Goal: Task Accomplishment & Management: Use online tool/utility

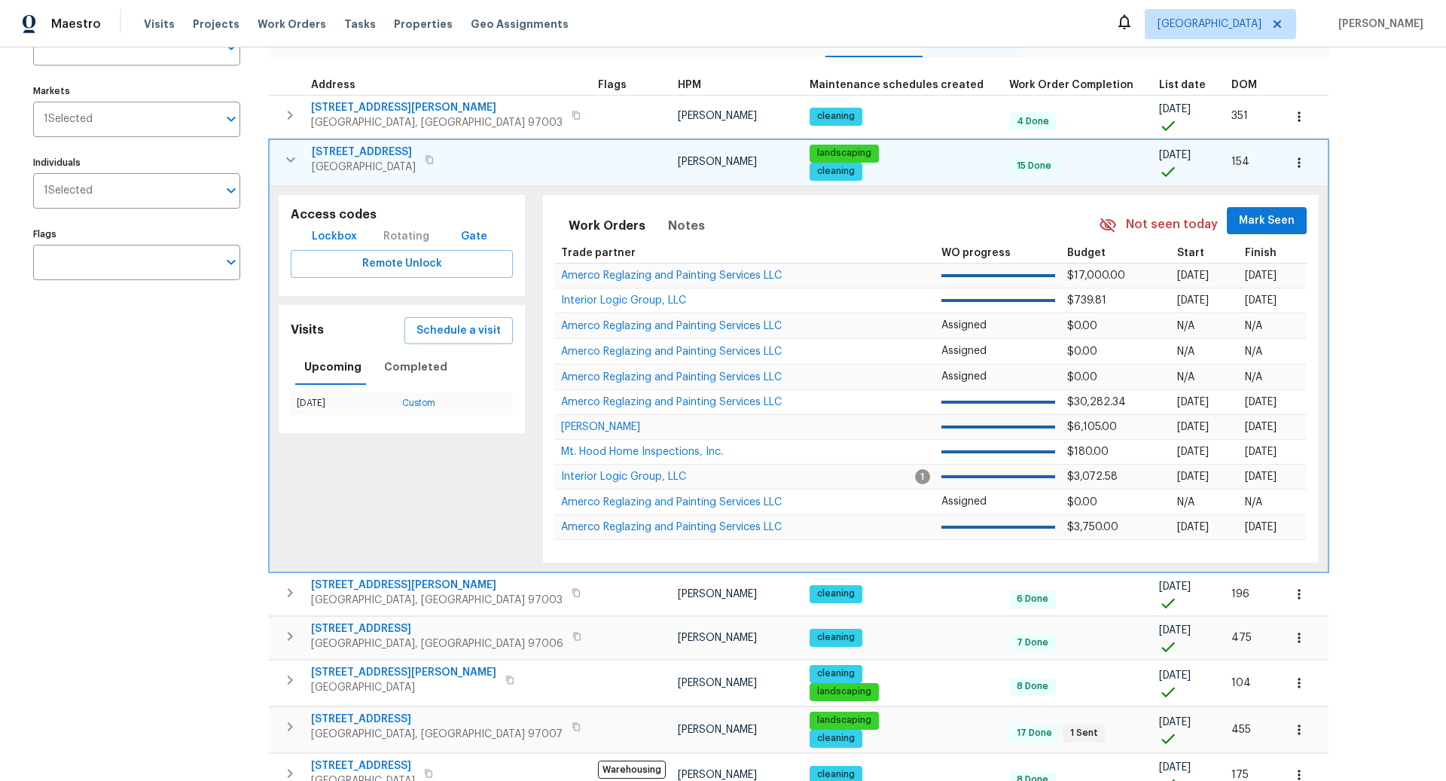
scroll to position [477, 0]
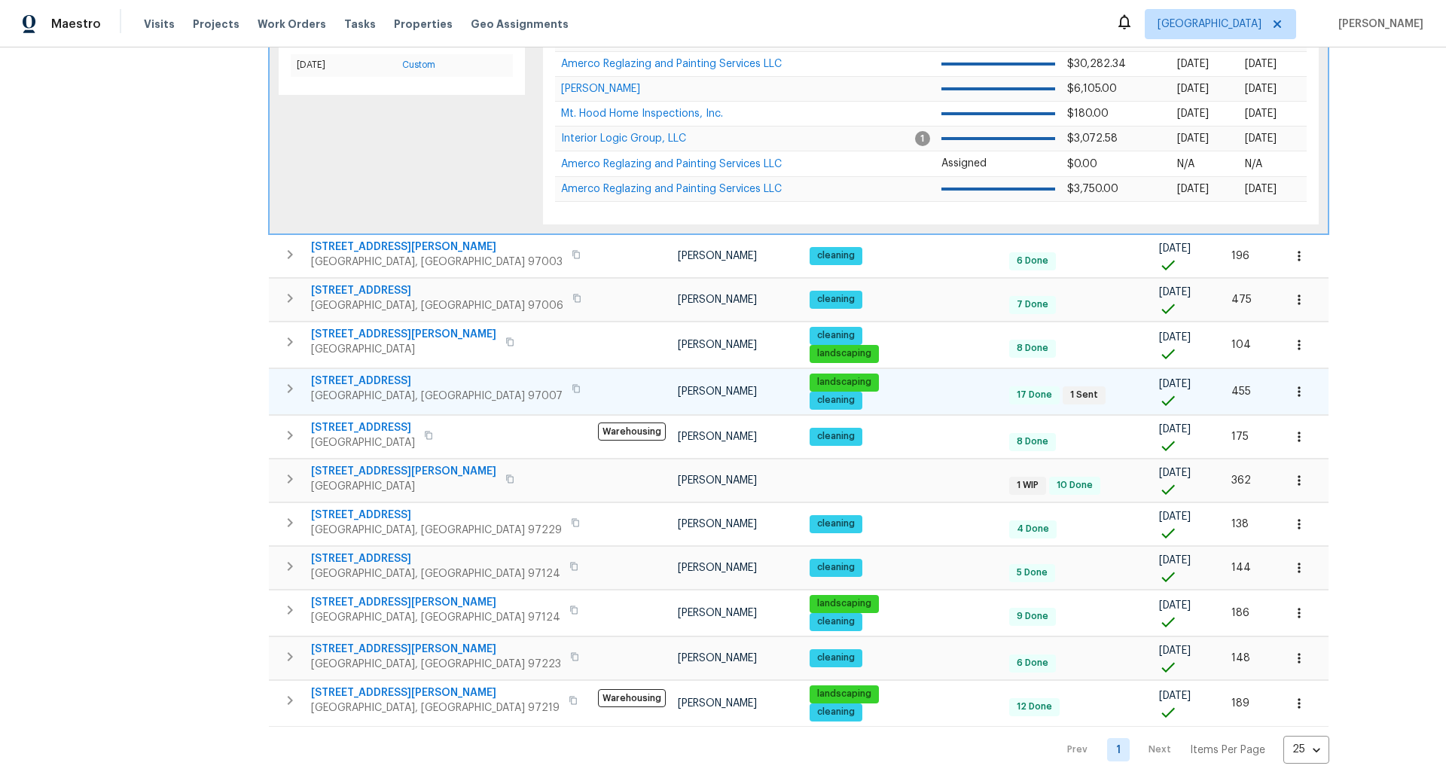
click at [288, 384] on icon "button" at bounding box center [290, 388] width 5 height 9
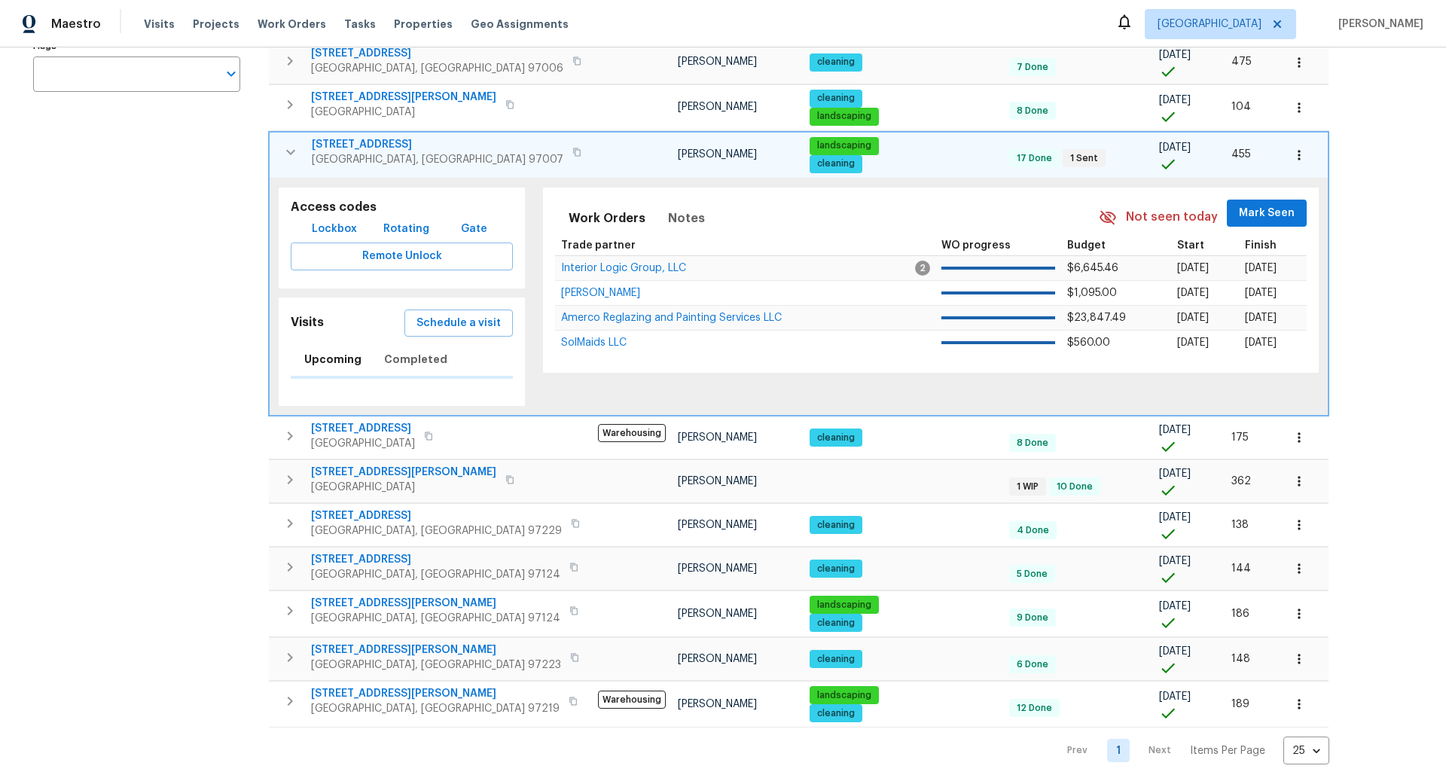
scroll to position [346, 0]
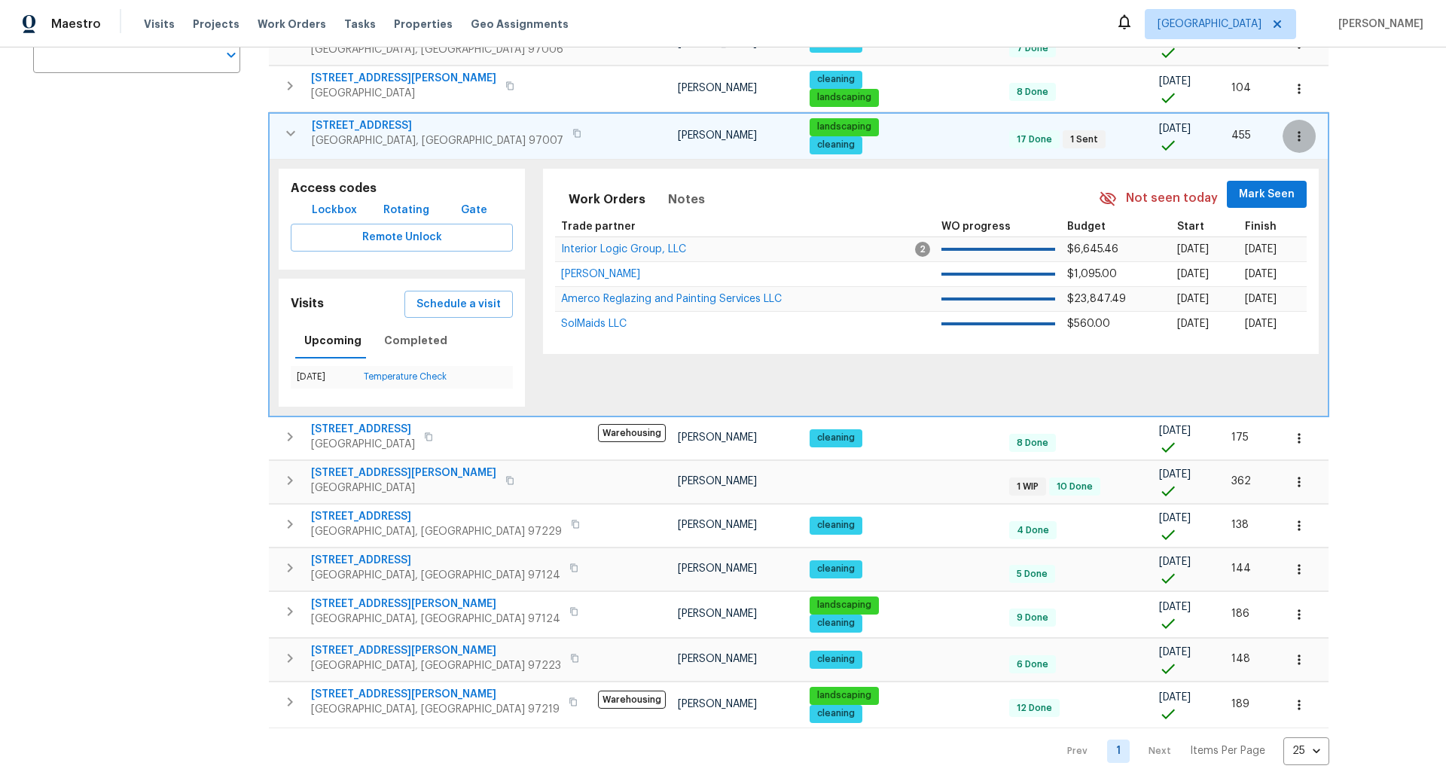
click at [1291, 131] on icon "button" at bounding box center [1298, 136] width 15 height 15
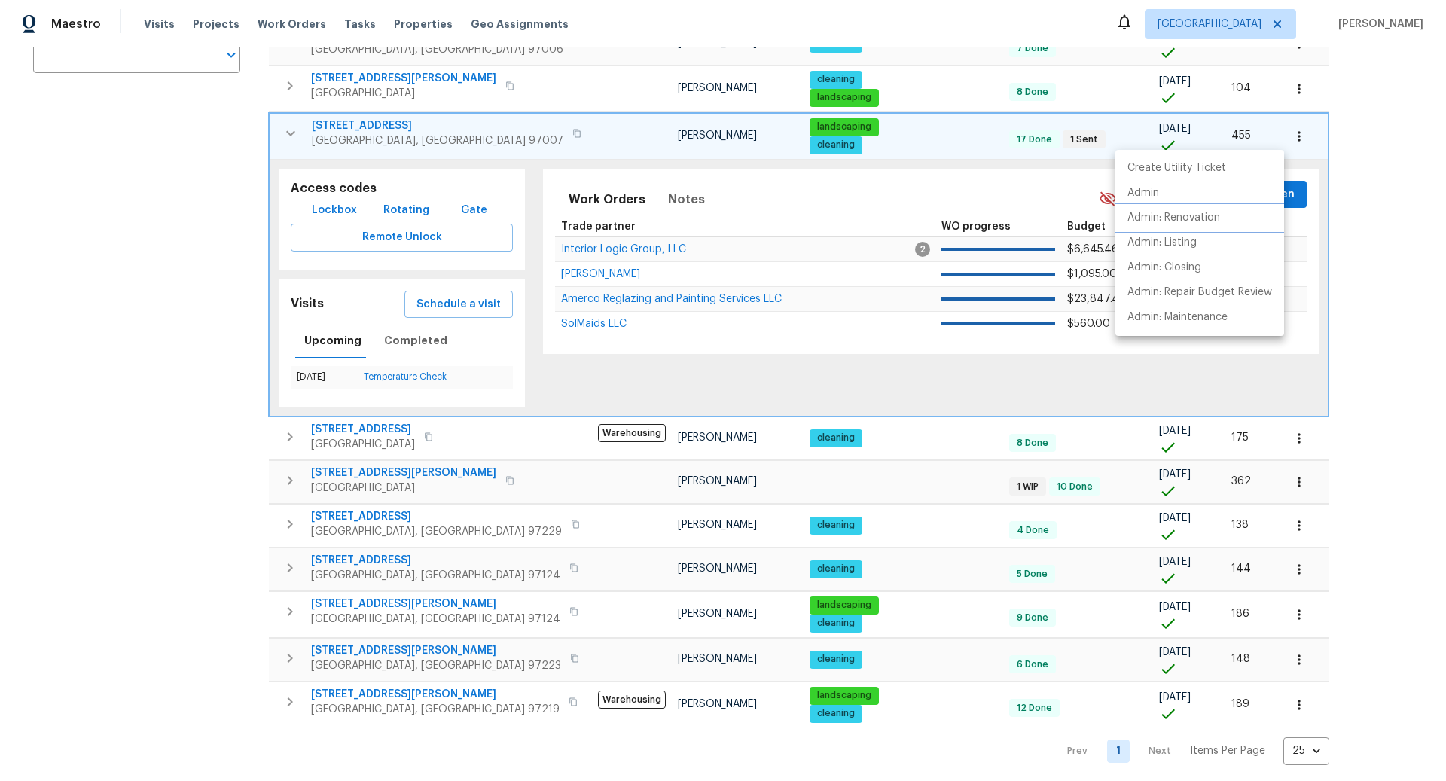
click at [1184, 218] on p "Admin: Renovation" at bounding box center [1173, 218] width 93 height 16
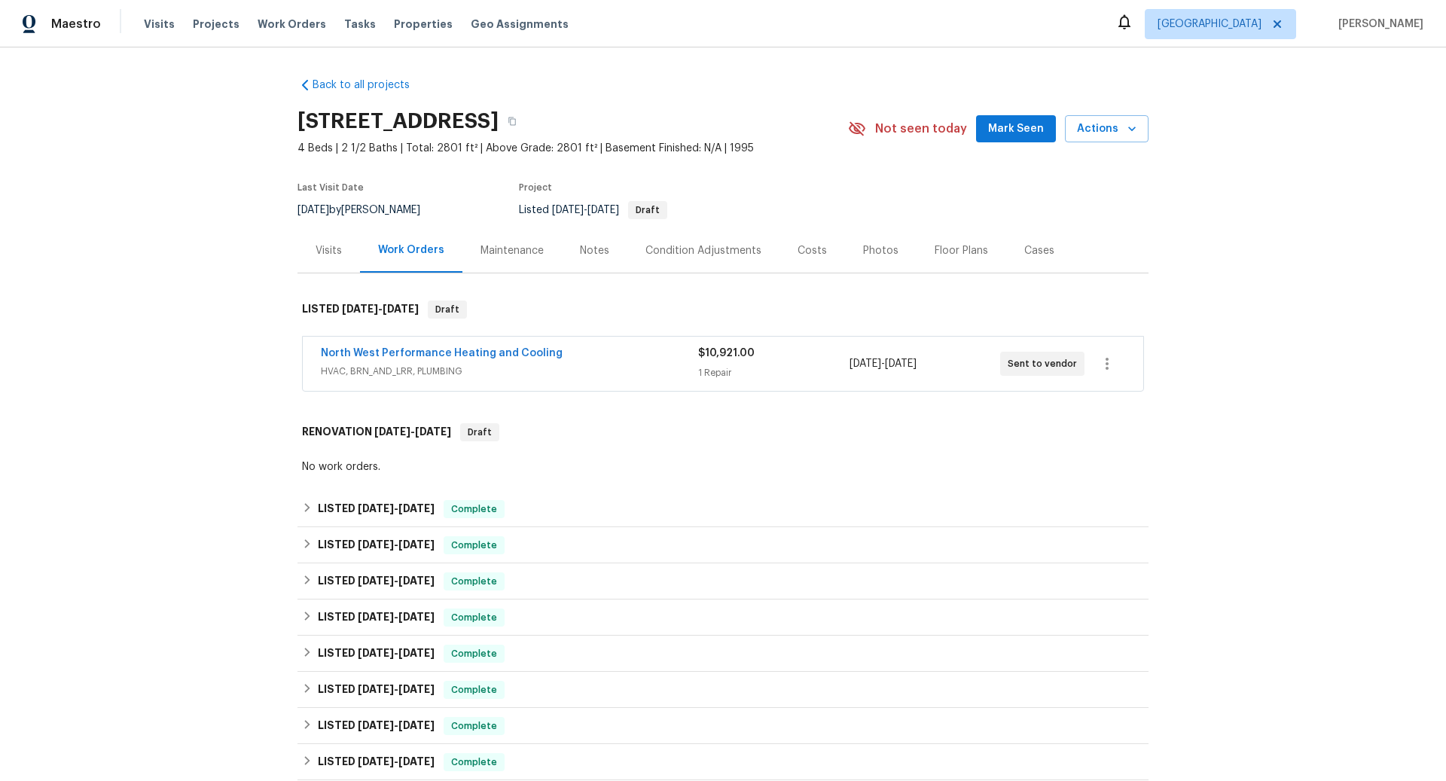
scroll to position [539, 0]
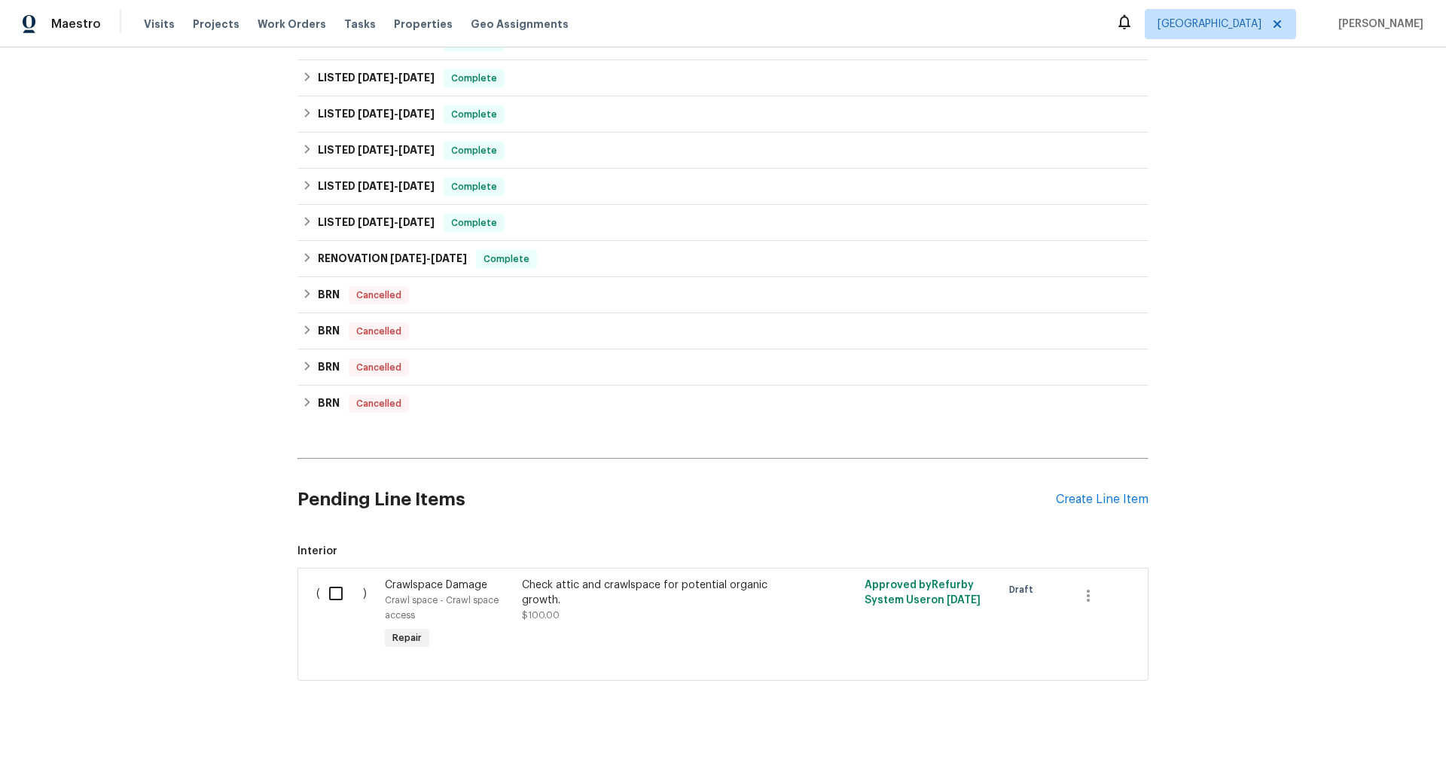
click at [338, 590] on input "checkbox" at bounding box center [341, 593] width 43 height 32
checkbox input "true"
click at [1345, 737] on span "Create Work Order" at bounding box center [1359, 743] width 100 height 19
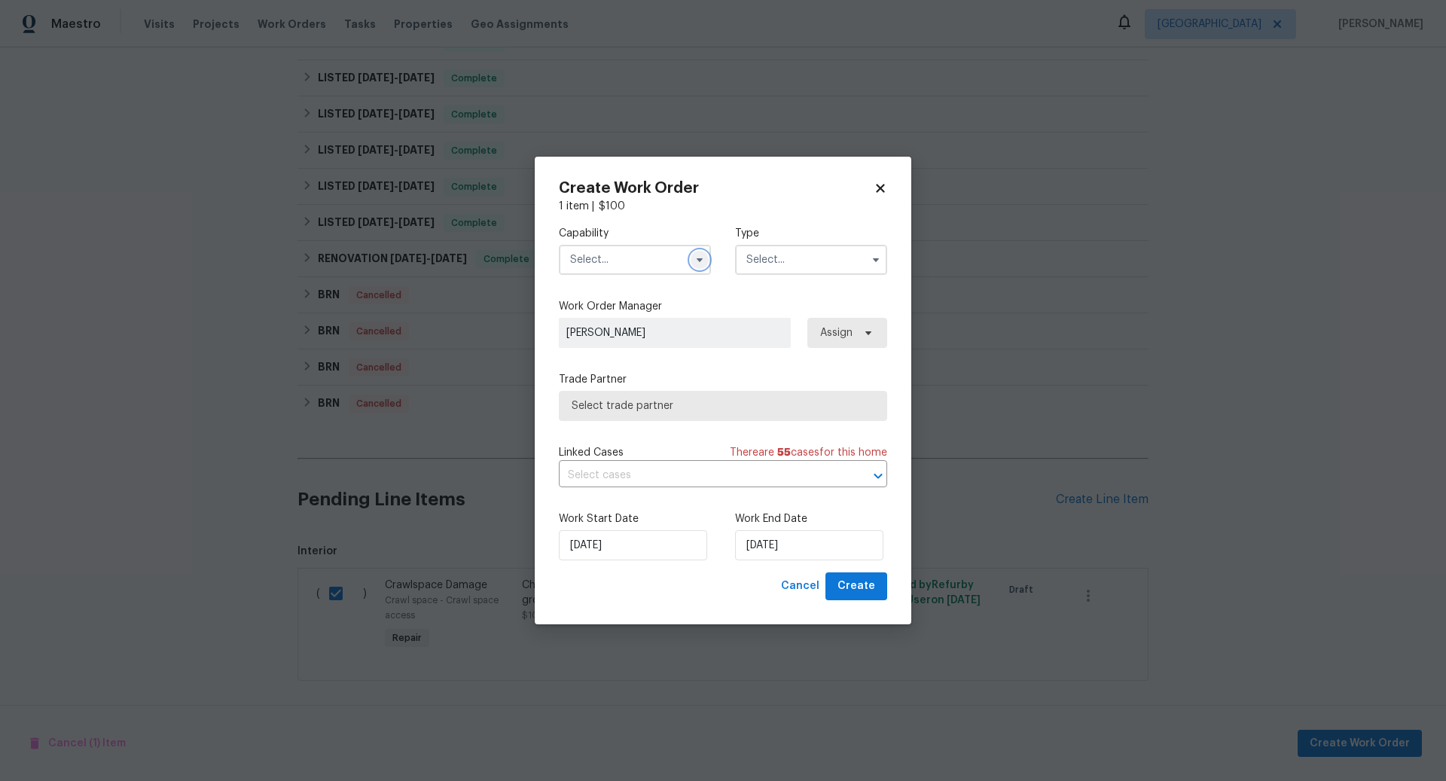
click at [699, 261] on icon "button" at bounding box center [699, 260] width 6 height 4
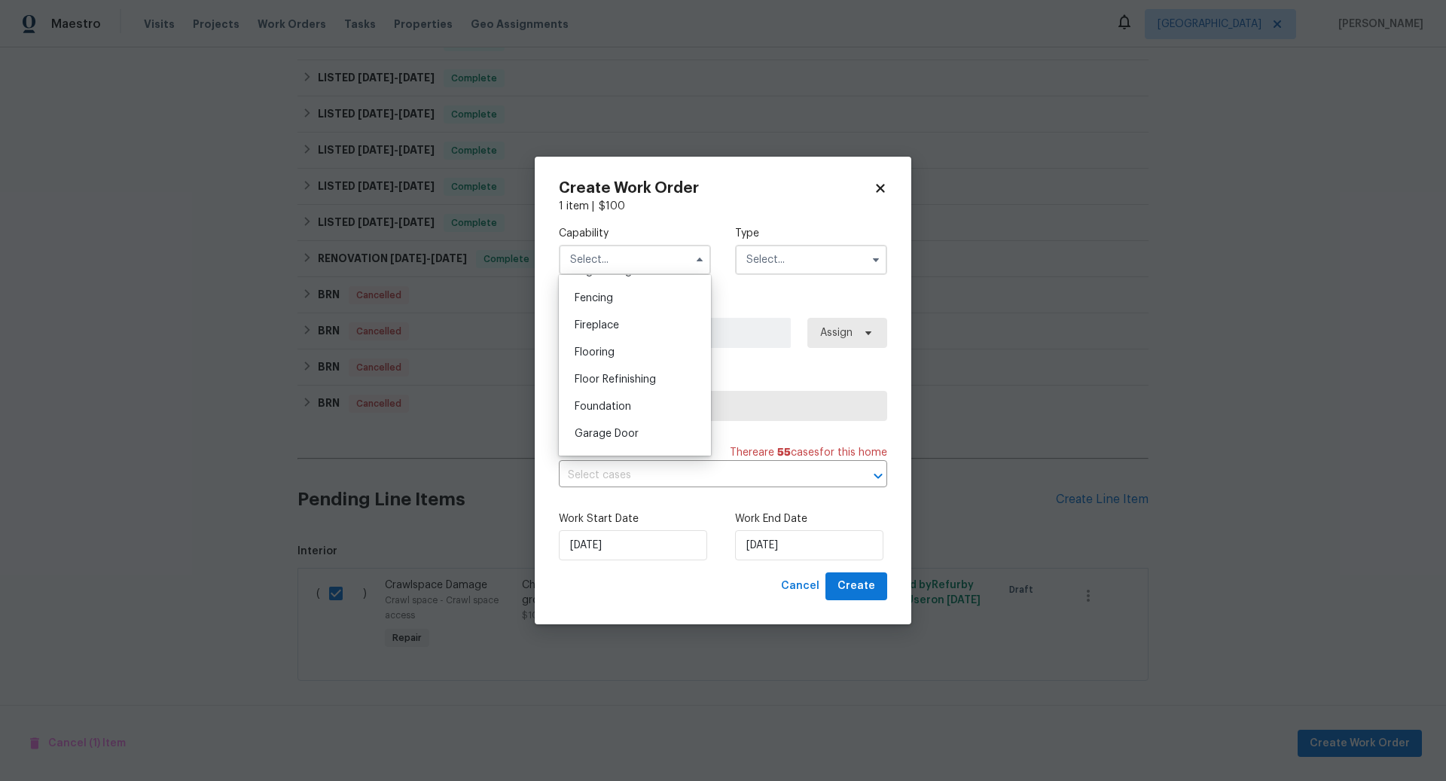
scroll to position [519, 0]
click at [604, 414] on span "Foundation" at bounding box center [602, 412] width 56 height 11
type input "Foundation"
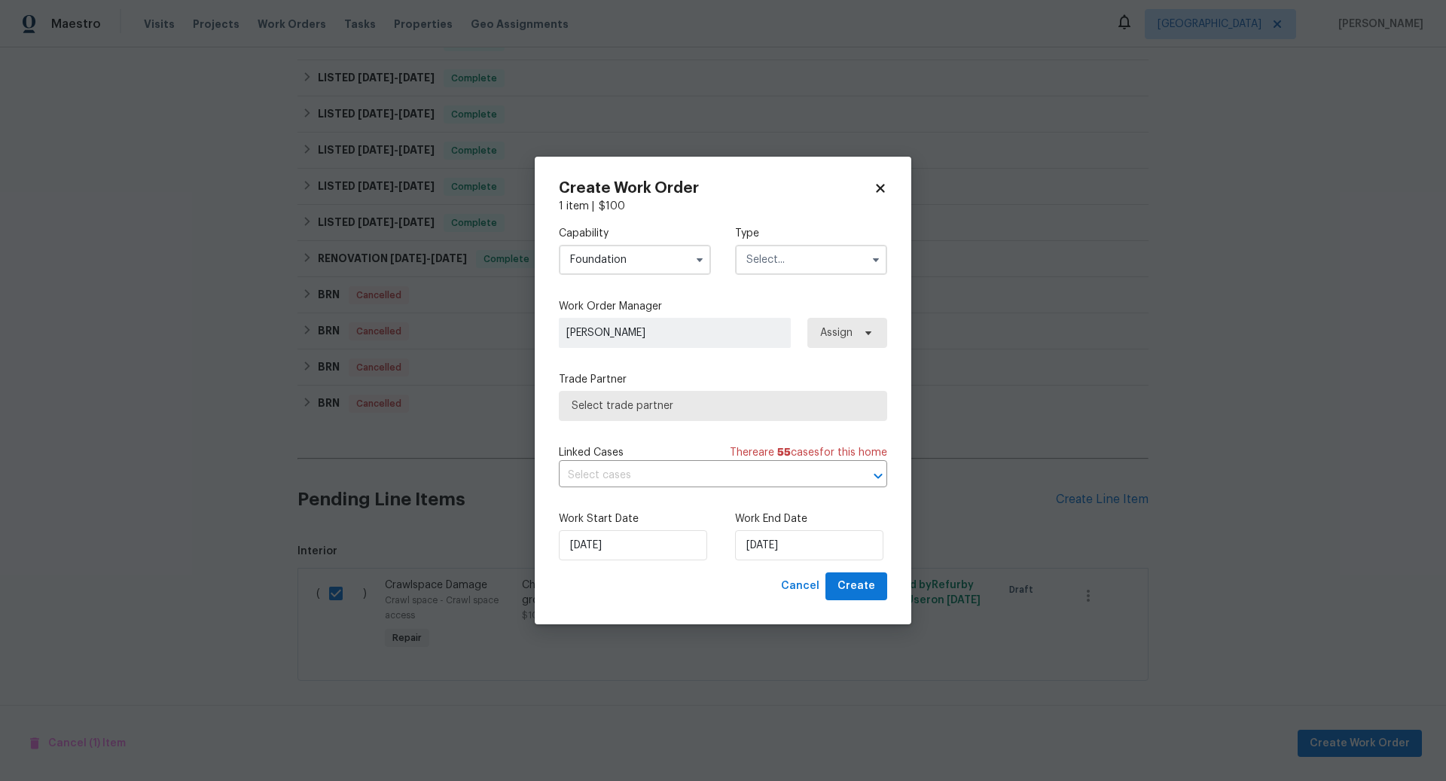
click at [796, 267] on input "text" at bounding box center [811, 260] width 152 height 30
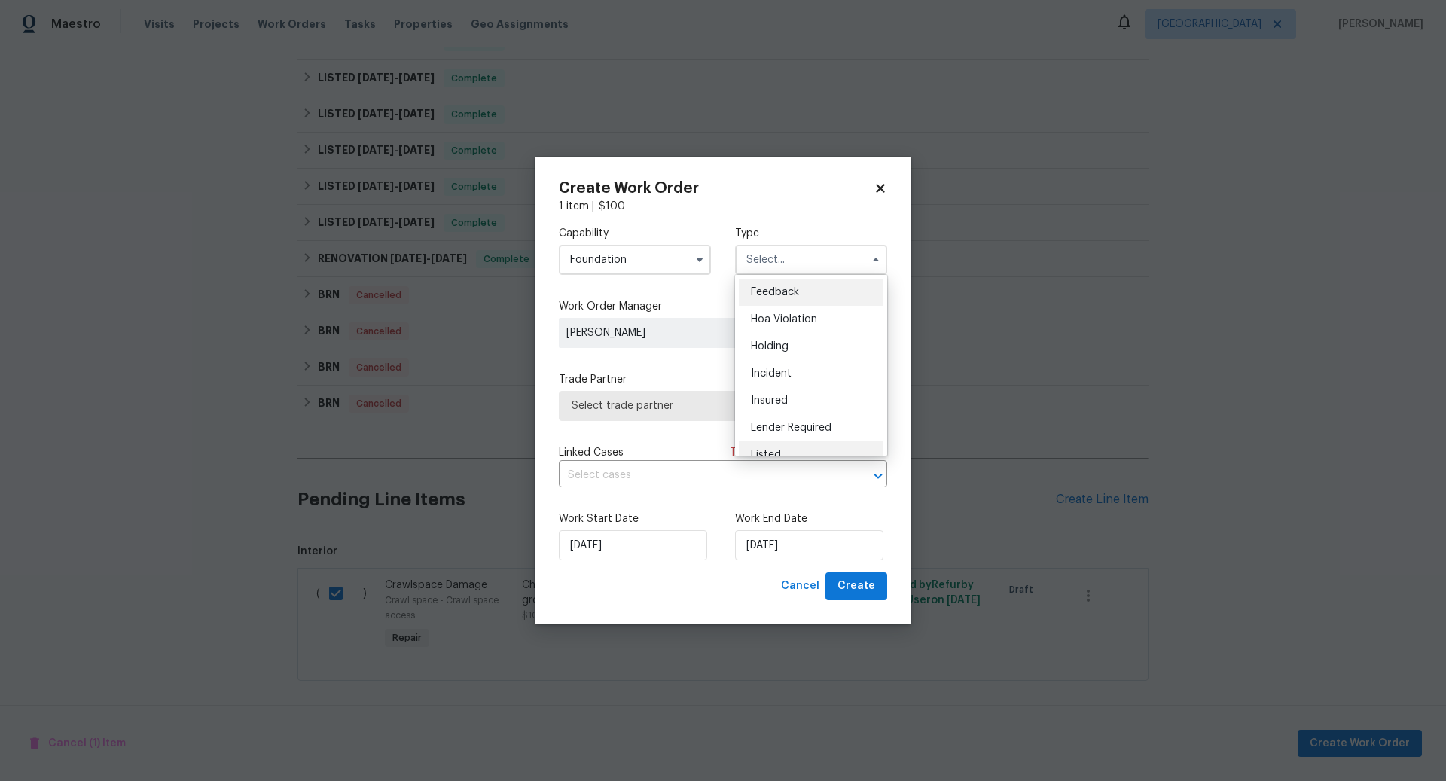
click at [764, 447] on div "Listed" at bounding box center [811, 454] width 145 height 27
type input "Listed"
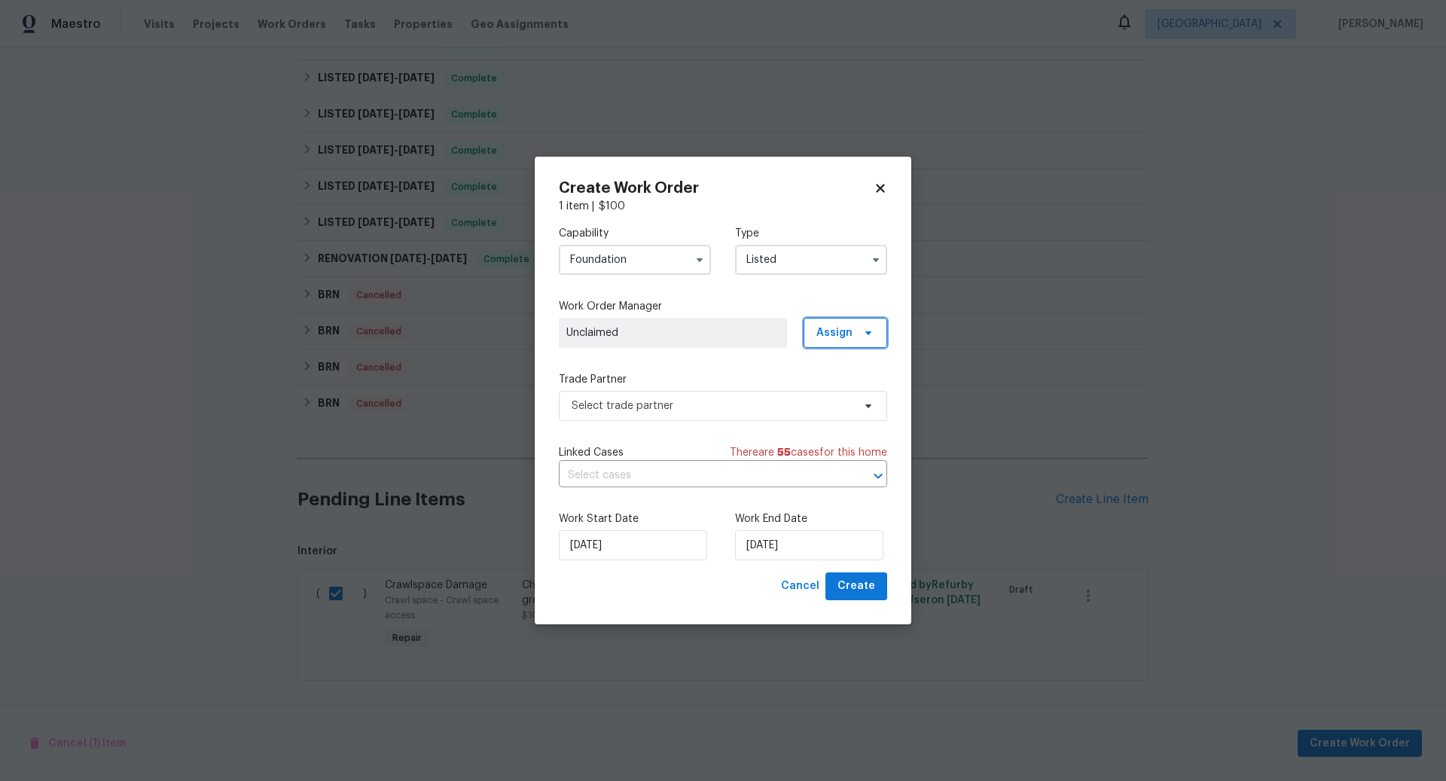
click at [851, 329] on span "Assign" at bounding box center [834, 332] width 36 height 15
click at [837, 445] on div "Assign to HPM" at bounding box center [850, 438] width 71 height 15
click at [747, 399] on span "Select trade partner" at bounding box center [711, 405] width 281 height 15
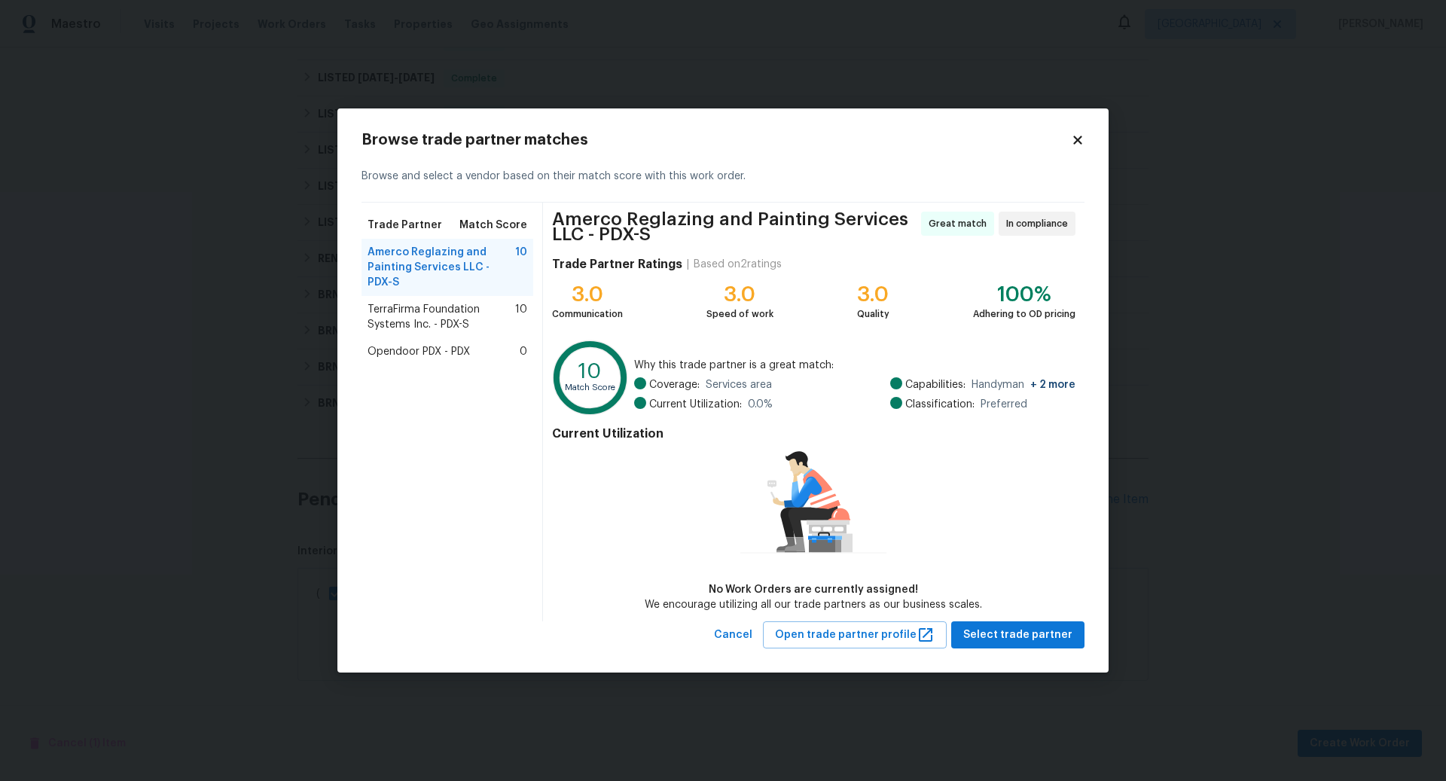
click at [1076, 137] on icon at bounding box center [1077, 140] width 8 height 8
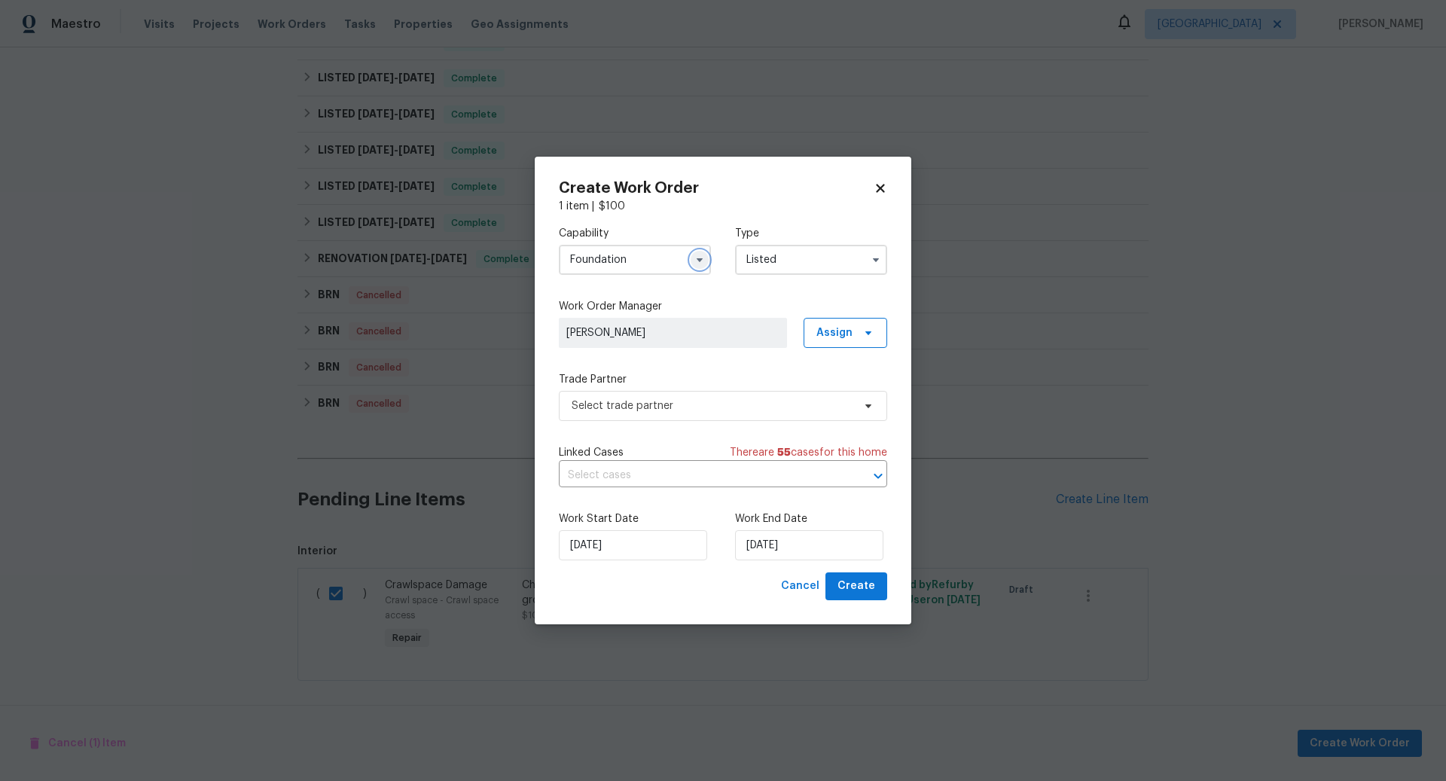
click at [699, 261] on icon "button" at bounding box center [699, 260] width 6 height 4
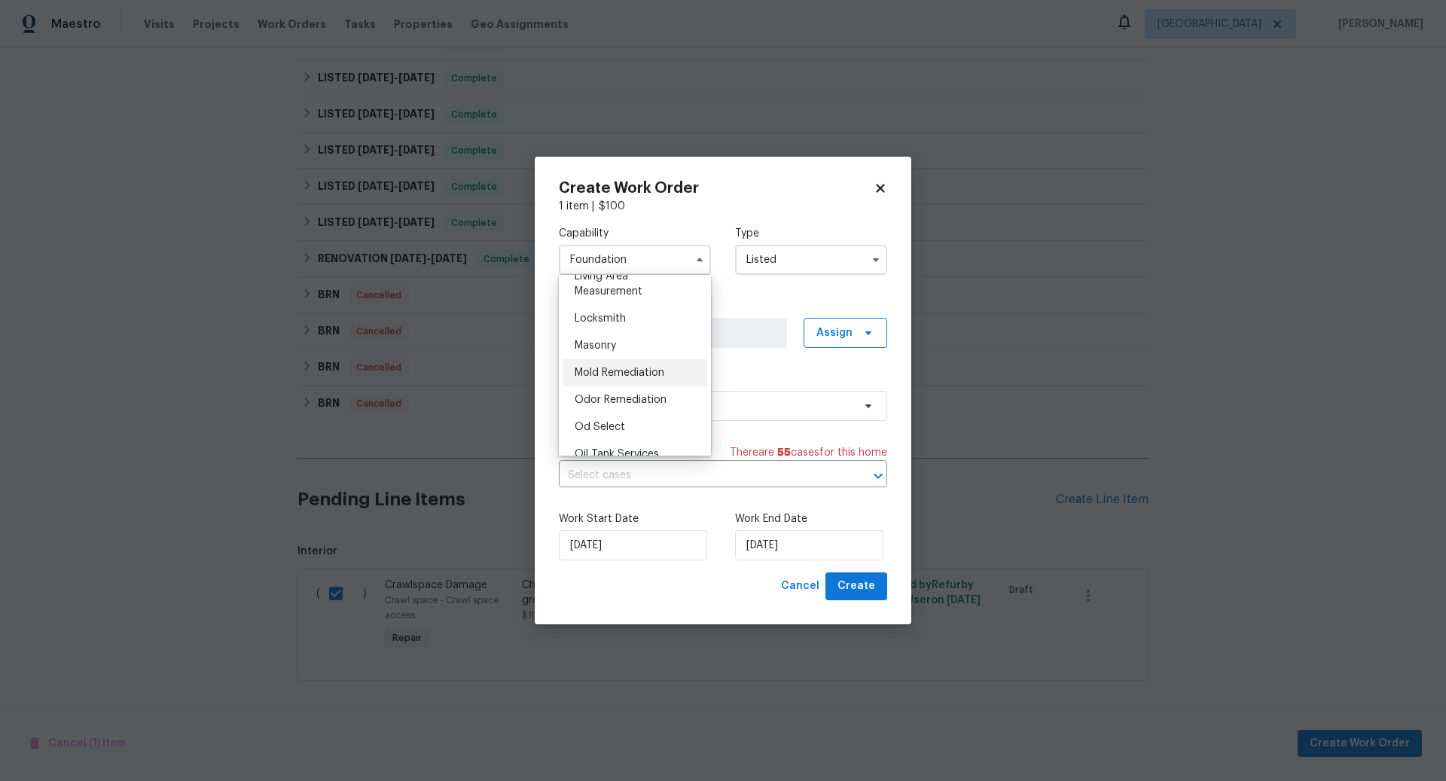
click at [614, 367] on span "Mold Remediation" at bounding box center [619, 372] width 90 height 11
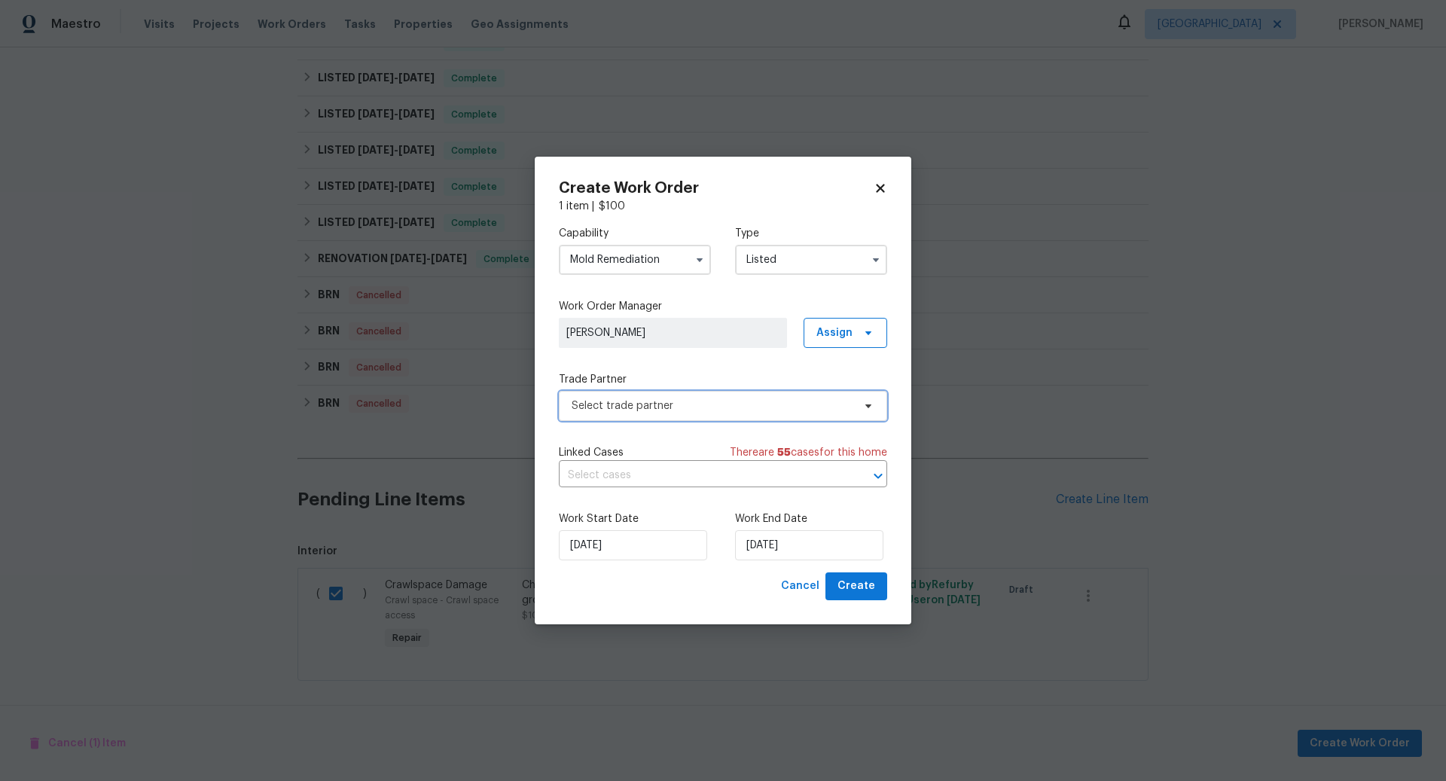
click at [773, 405] on span "Select trade partner" at bounding box center [711, 405] width 281 height 15
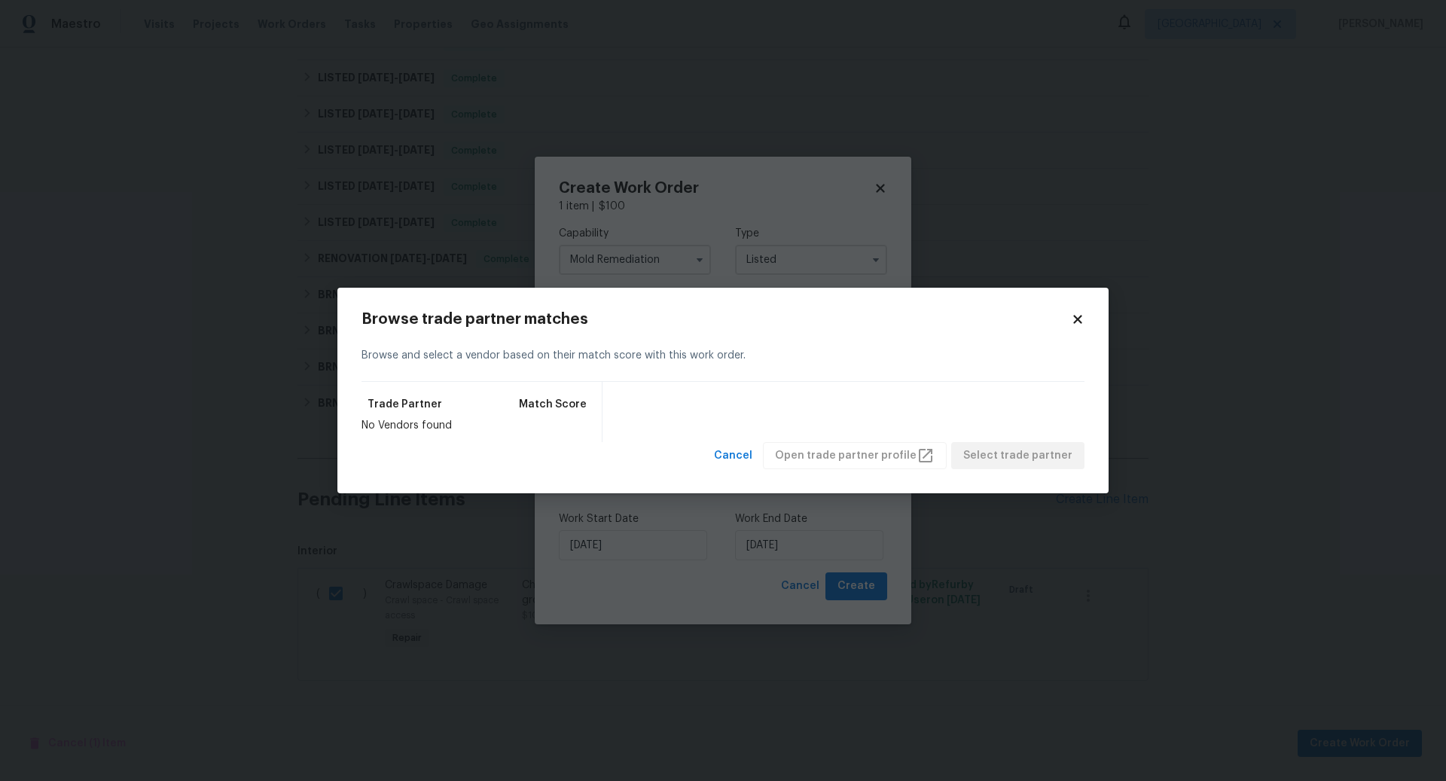
click at [1076, 318] on icon at bounding box center [1077, 319] width 8 height 8
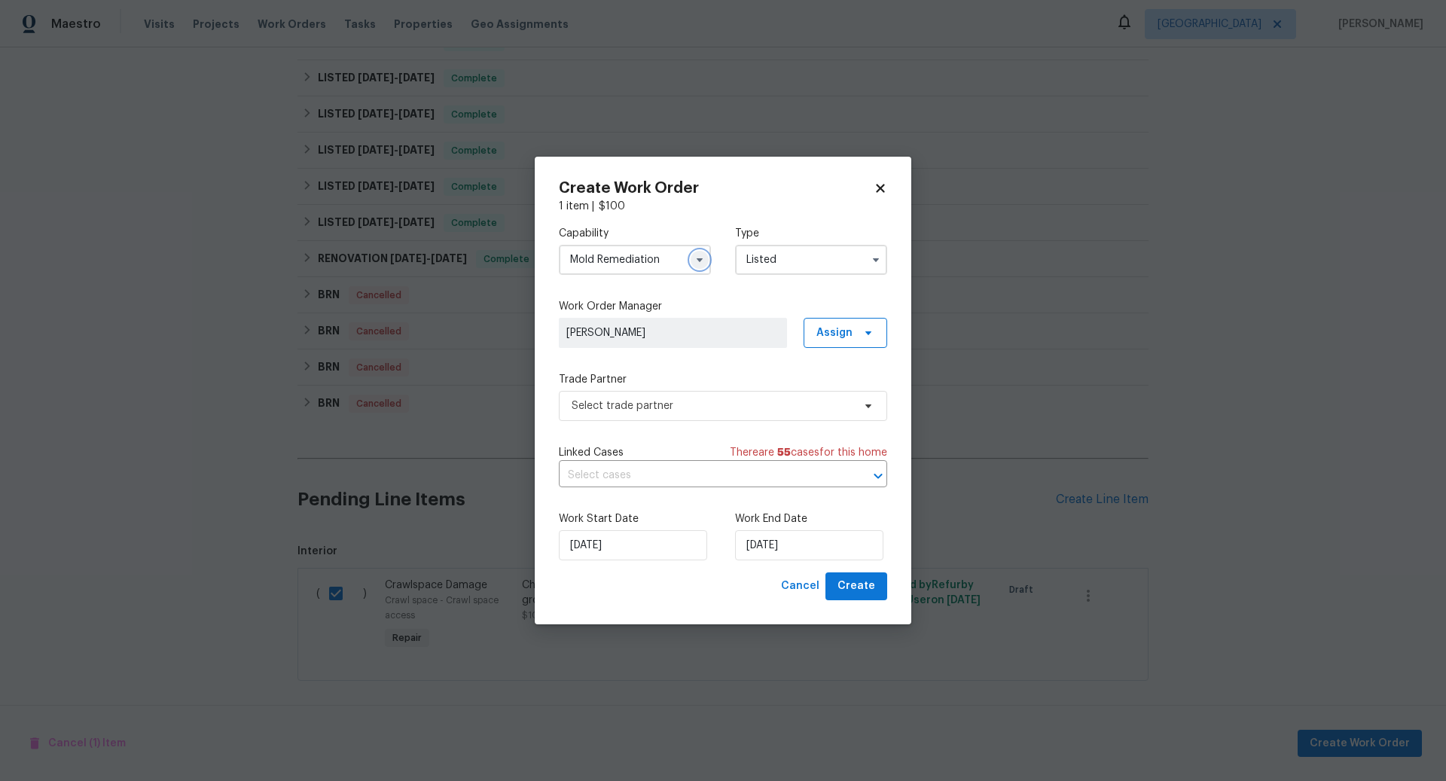
click at [702, 257] on icon "button" at bounding box center [699, 260] width 12 height 12
click at [587, 324] on span "Pests" at bounding box center [587, 327] width 27 height 11
click at [822, 404] on span "Select trade partner" at bounding box center [711, 405] width 281 height 15
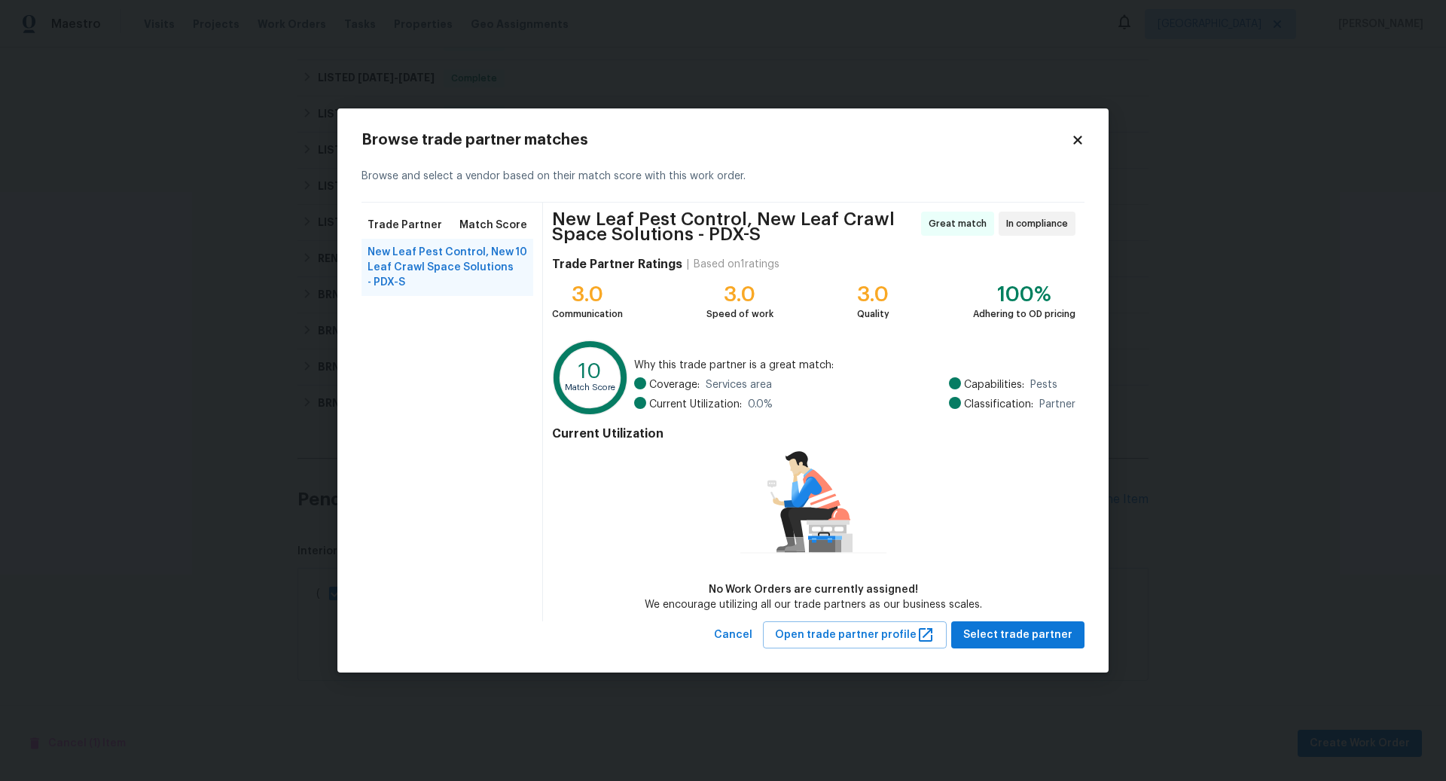
click at [1076, 136] on icon at bounding box center [1078, 140] width 14 height 14
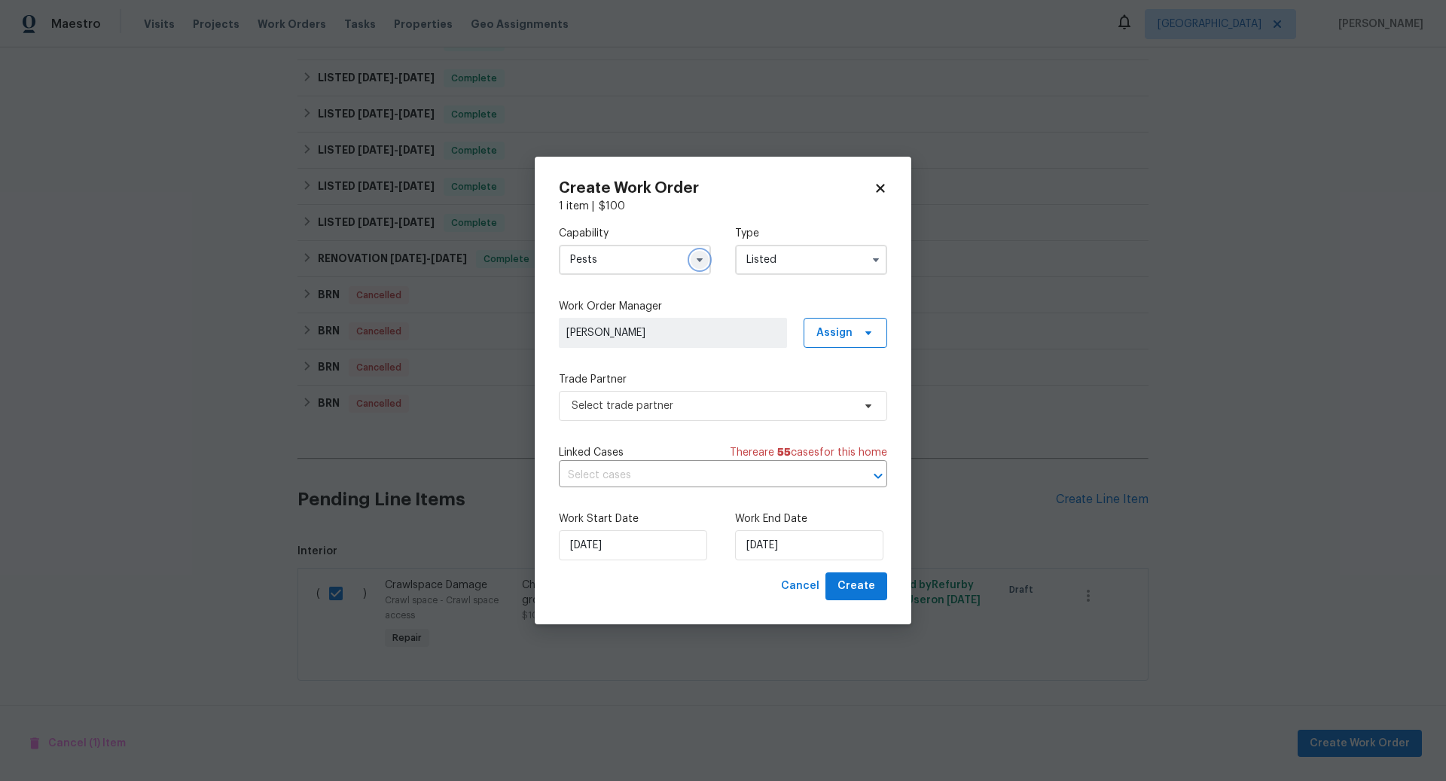
click at [697, 257] on icon "button" at bounding box center [699, 260] width 12 height 12
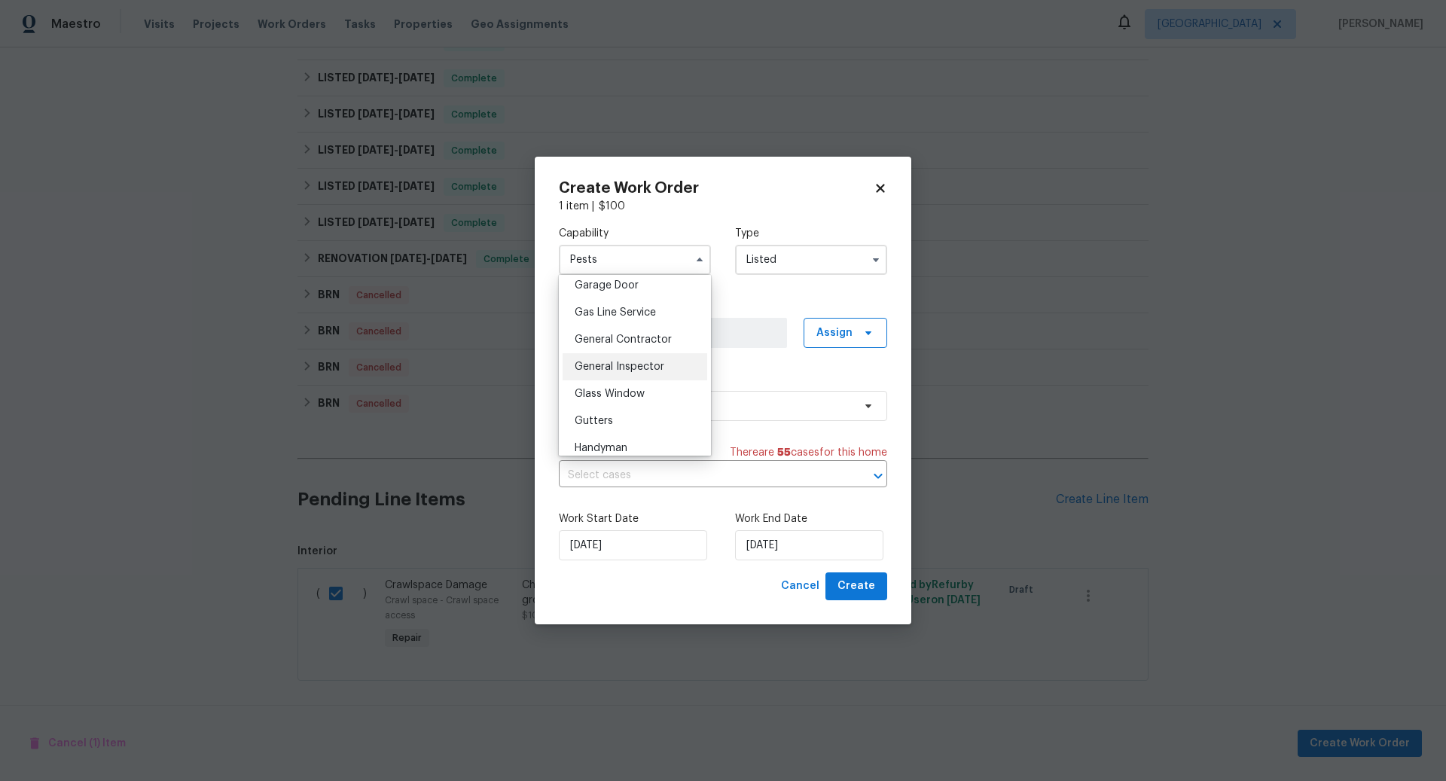
click at [629, 367] on span "General Inspector" at bounding box center [619, 366] width 90 height 11
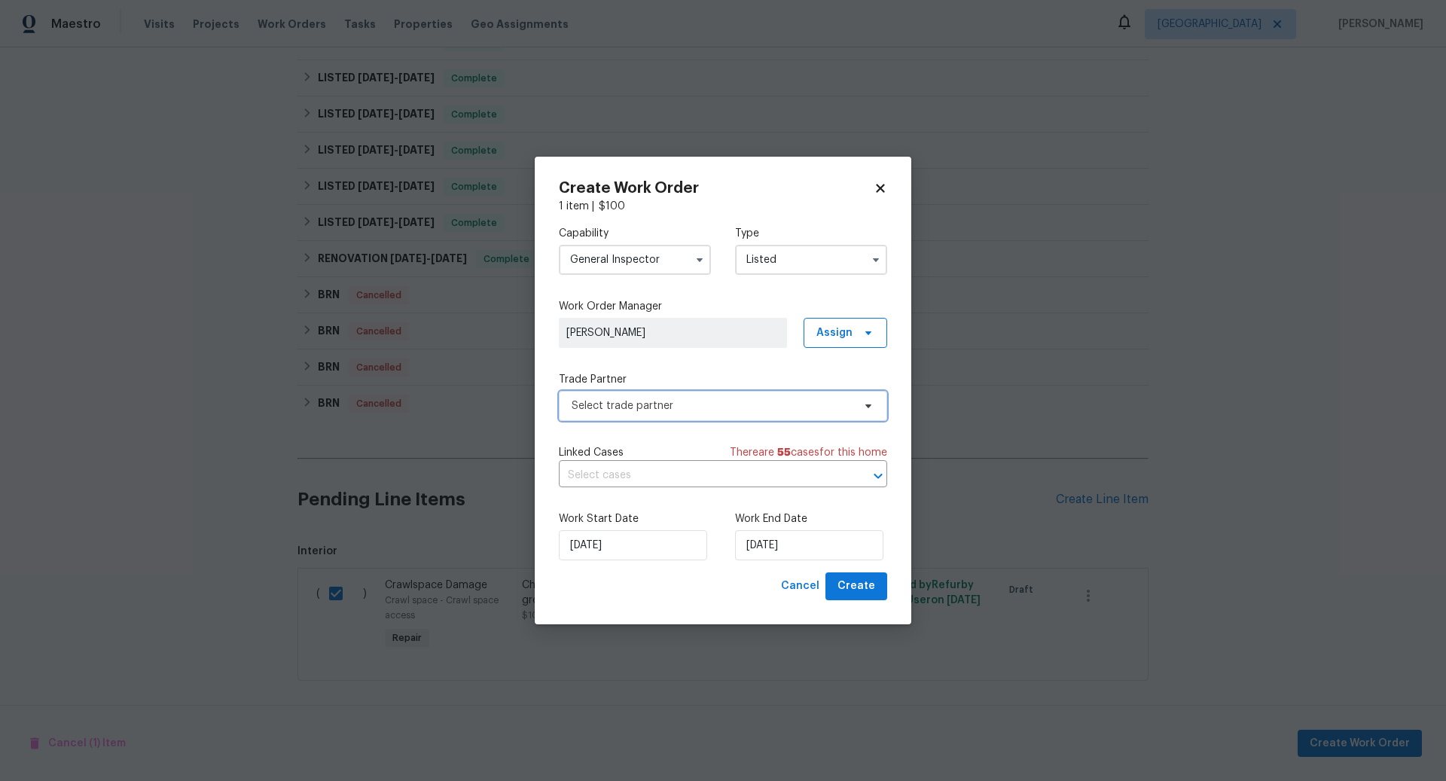
click at [826, 402] on span "Select trade partner" at bounding box center [711, 405] width 281 height 15
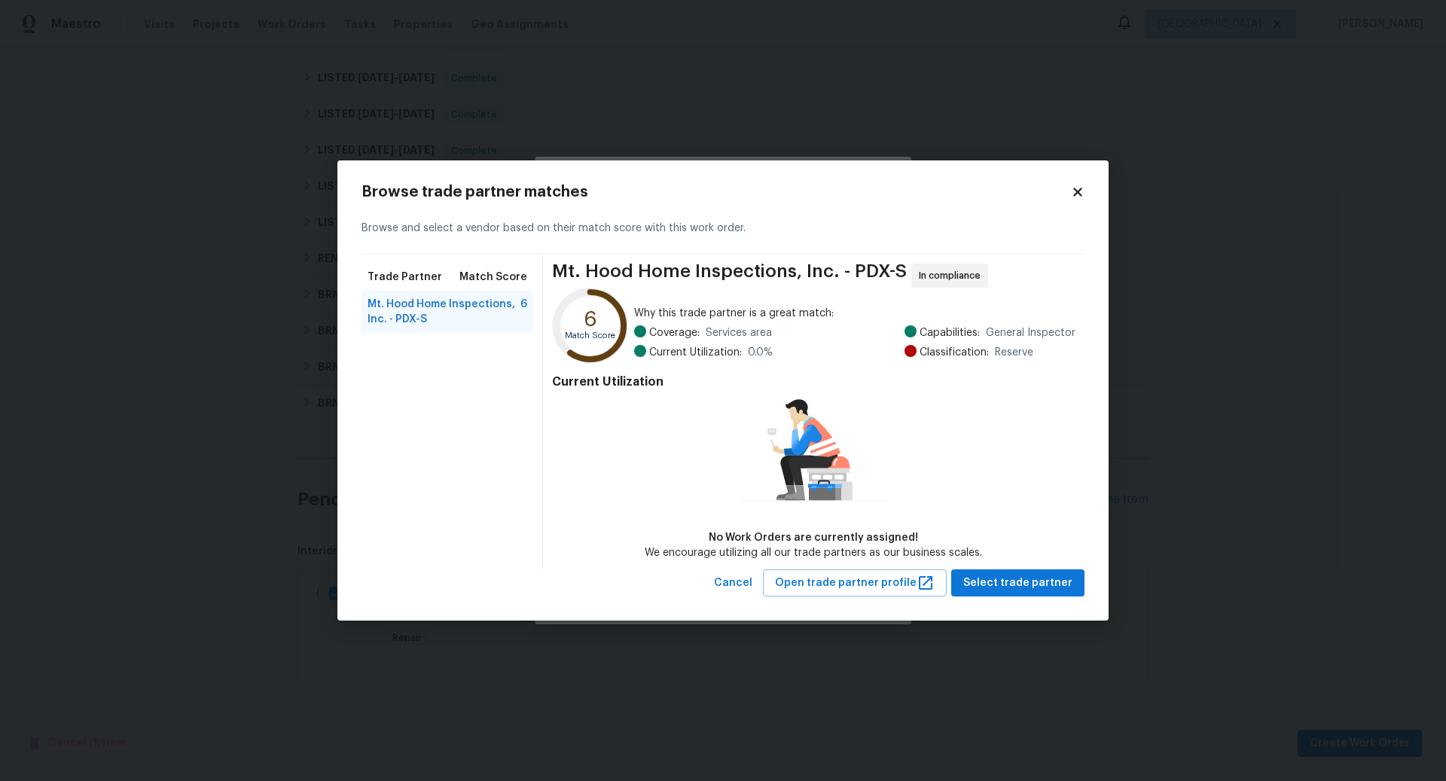
click at [1075, 191] on icon at bounding box center [1077, 191] width 8 height 8
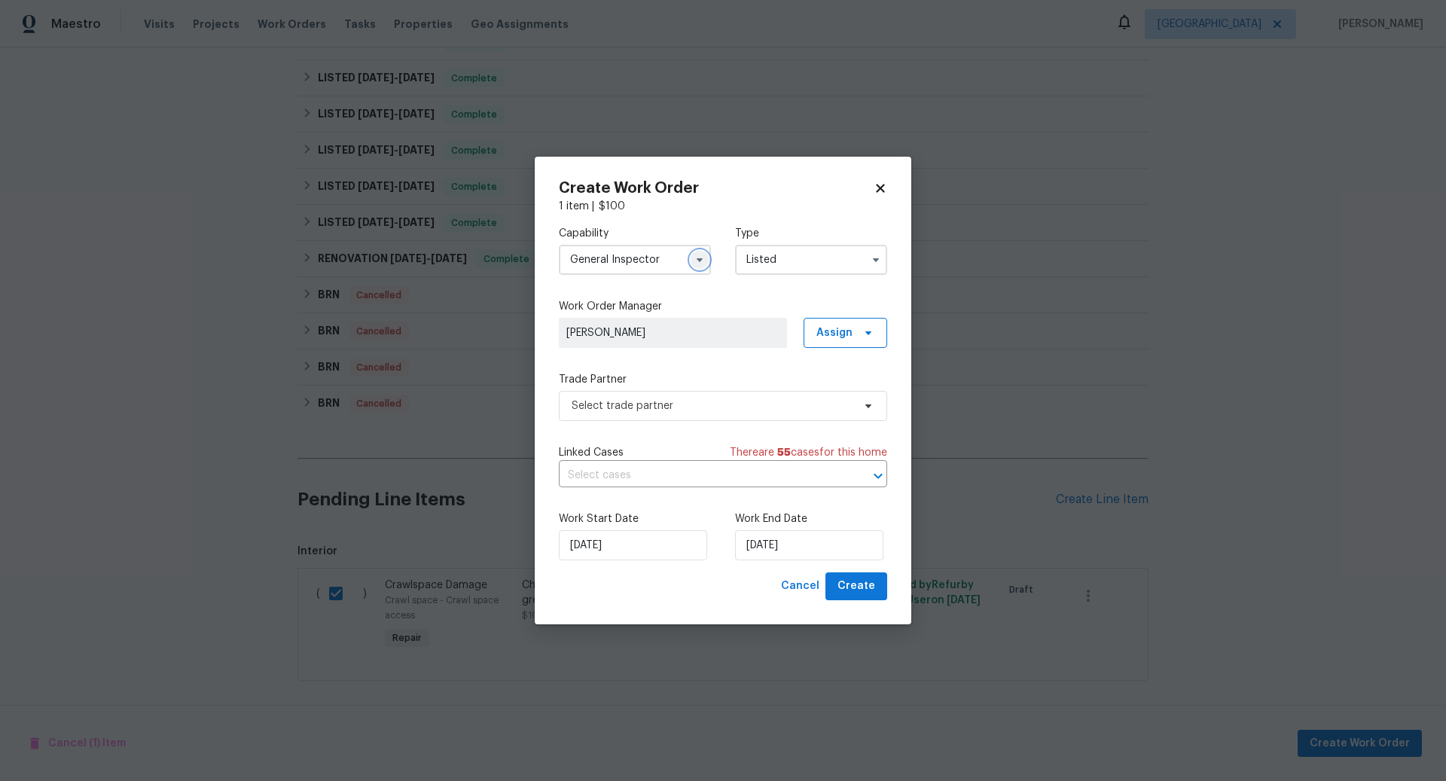
click at [702, 258] on icon "button" at bounding box center [699, 260] width 12 height 12
click at [623, 330] on span "Crawl Space" at bounding box center [605, 330] width 62 height 11
click at [780, 405] on span "Select trade partner" at bounding box center [711, 405] width 281 height 15
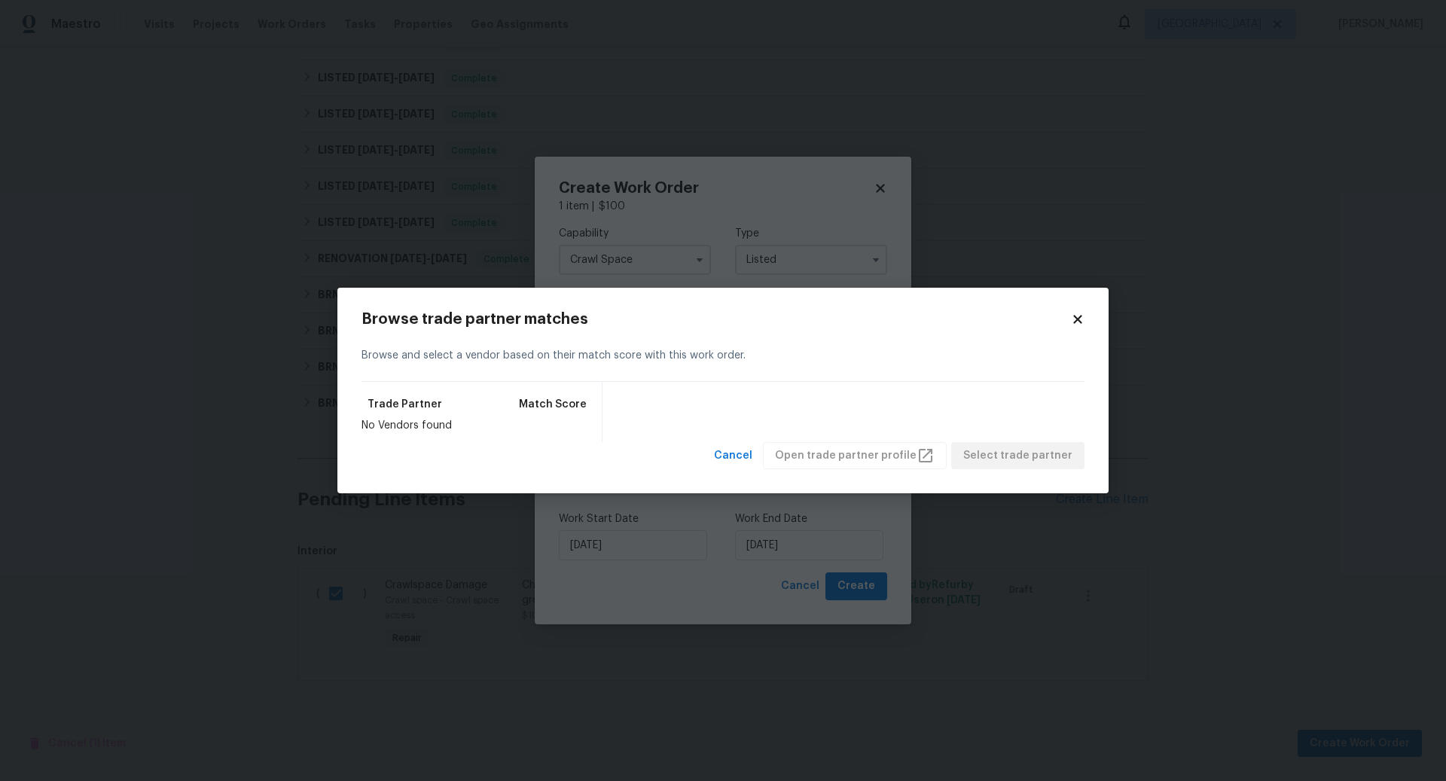
click at [1076, 316] on icon at bounding box center [1077, 319] width 8 height 8
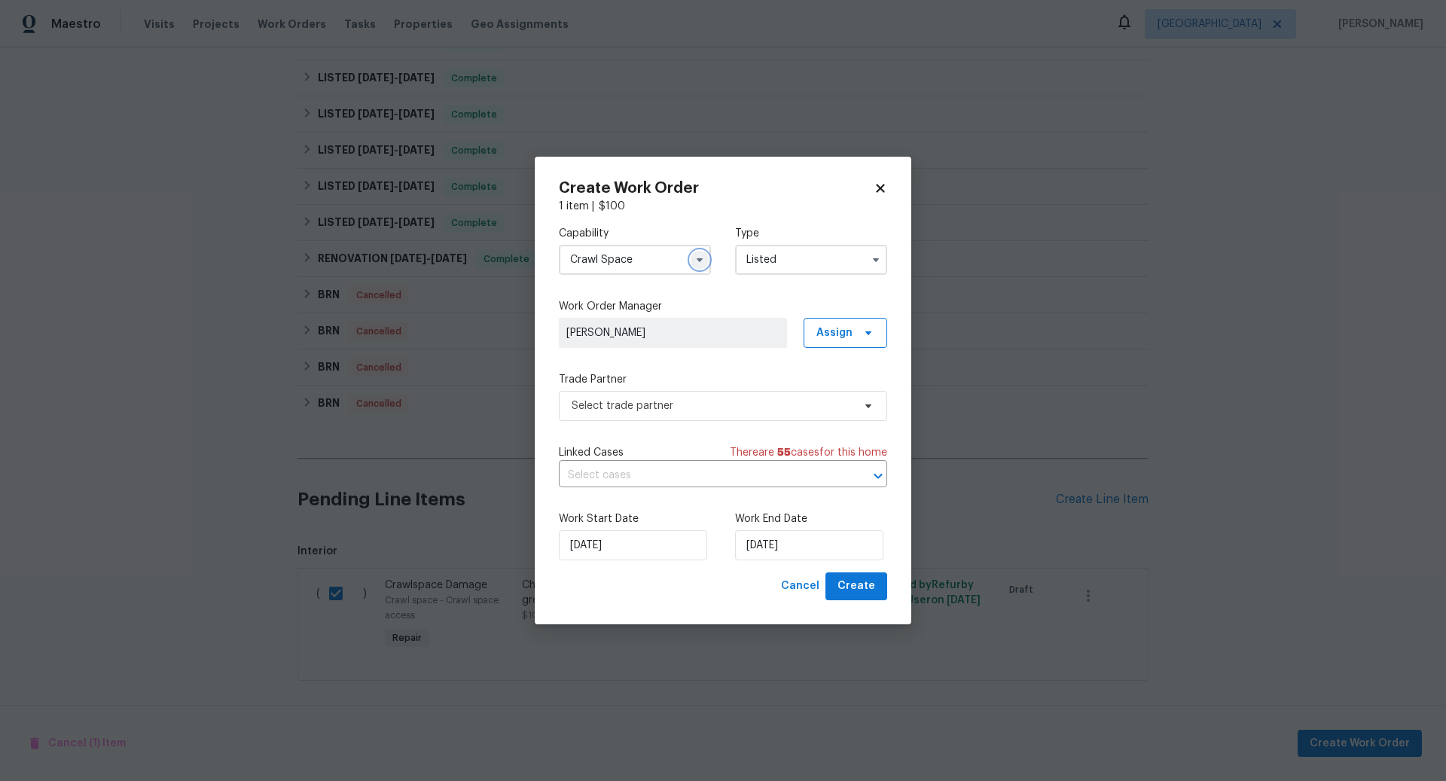
click at [702, 261] on icon "button" at bounding box center [699, 260] width 12 height 12
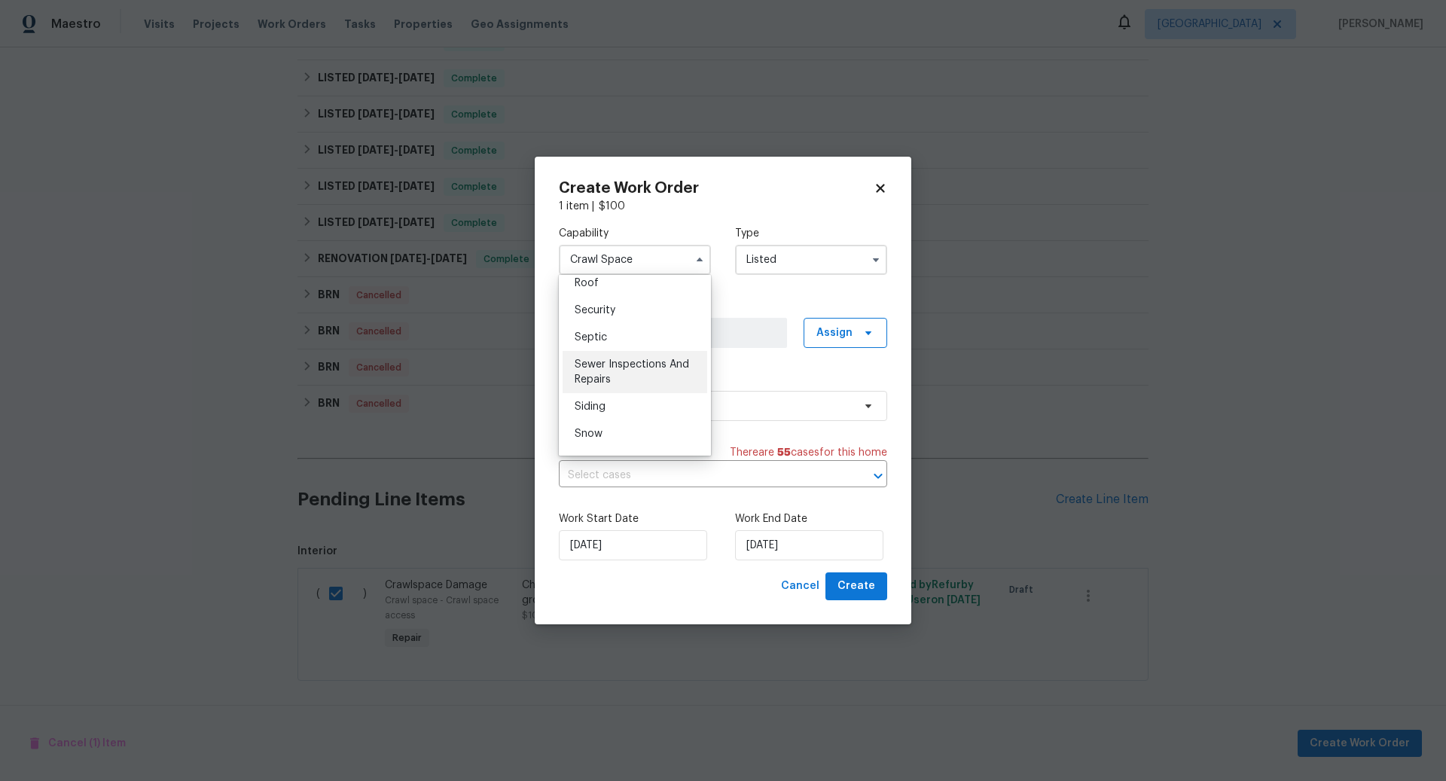
scroll to position [1541, 0]
click at [630, 370] on span "Sewer Inspections And Repairs" at bounding box center [631, 376] width 114 height 26
type input "Sewer Inspections And Repairs"
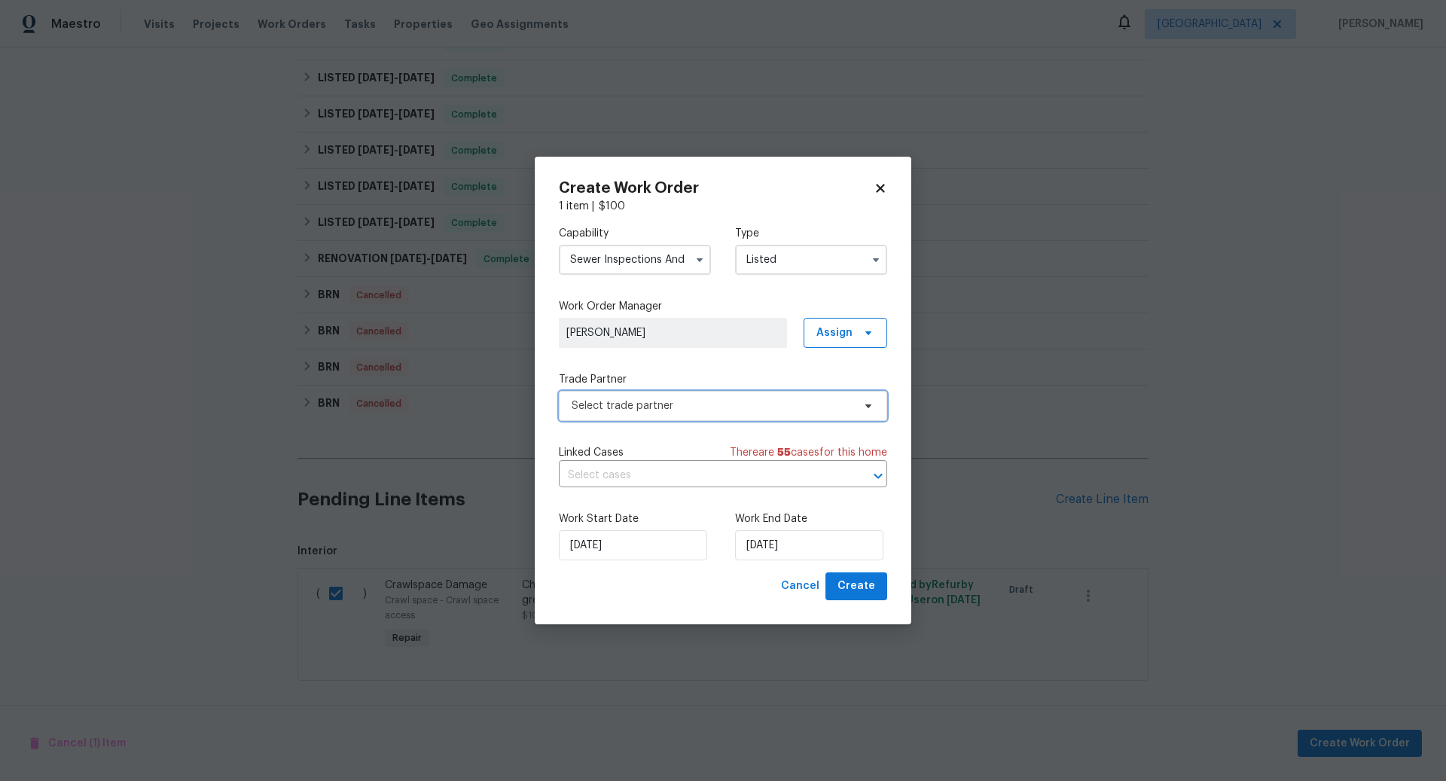
click at [688, 401] on span "Select trade partner" at bounding box center [711, 405] width 281 height 15
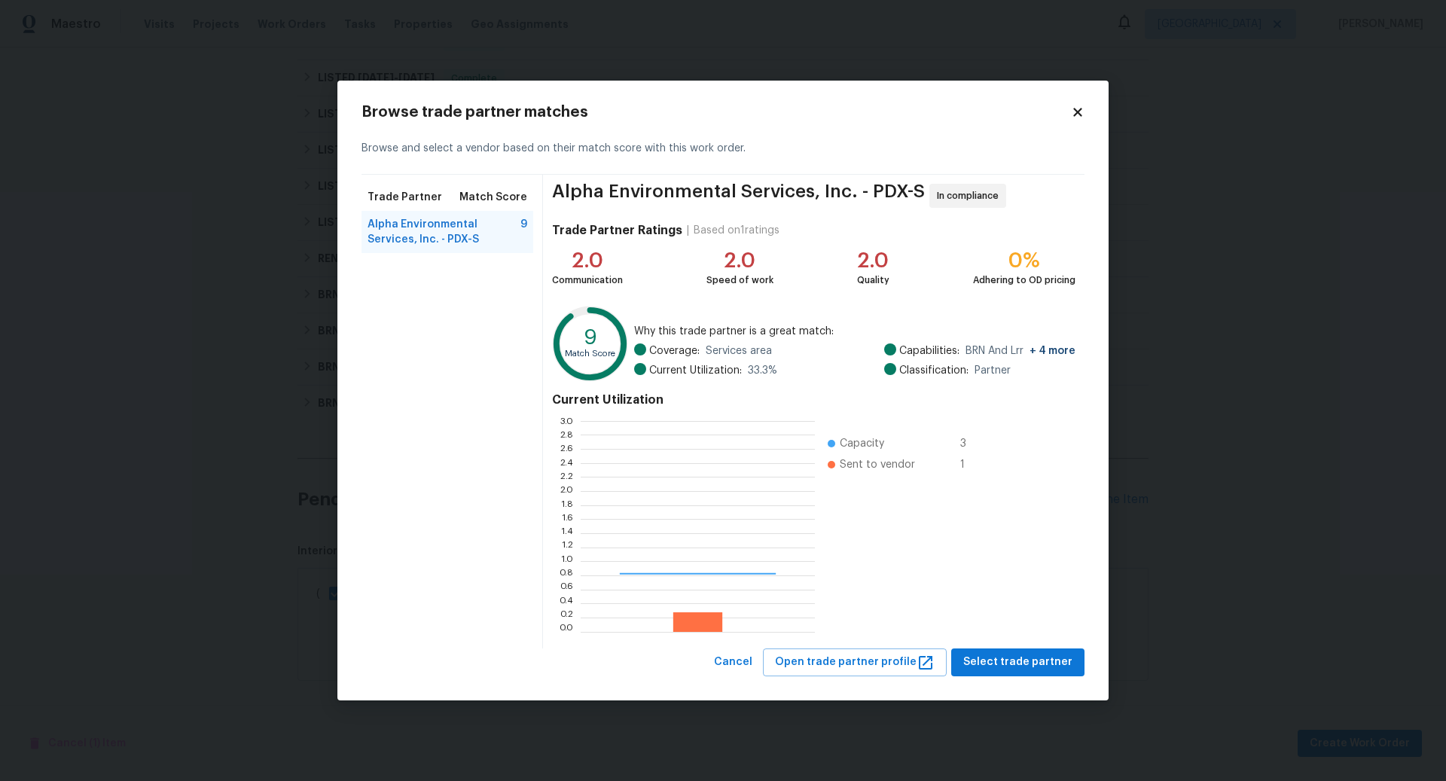
scroll to position [211, 234]
click at [1005, 661] on span "Select trade partner" at bounding box center [1017, 662] width 109 height 19
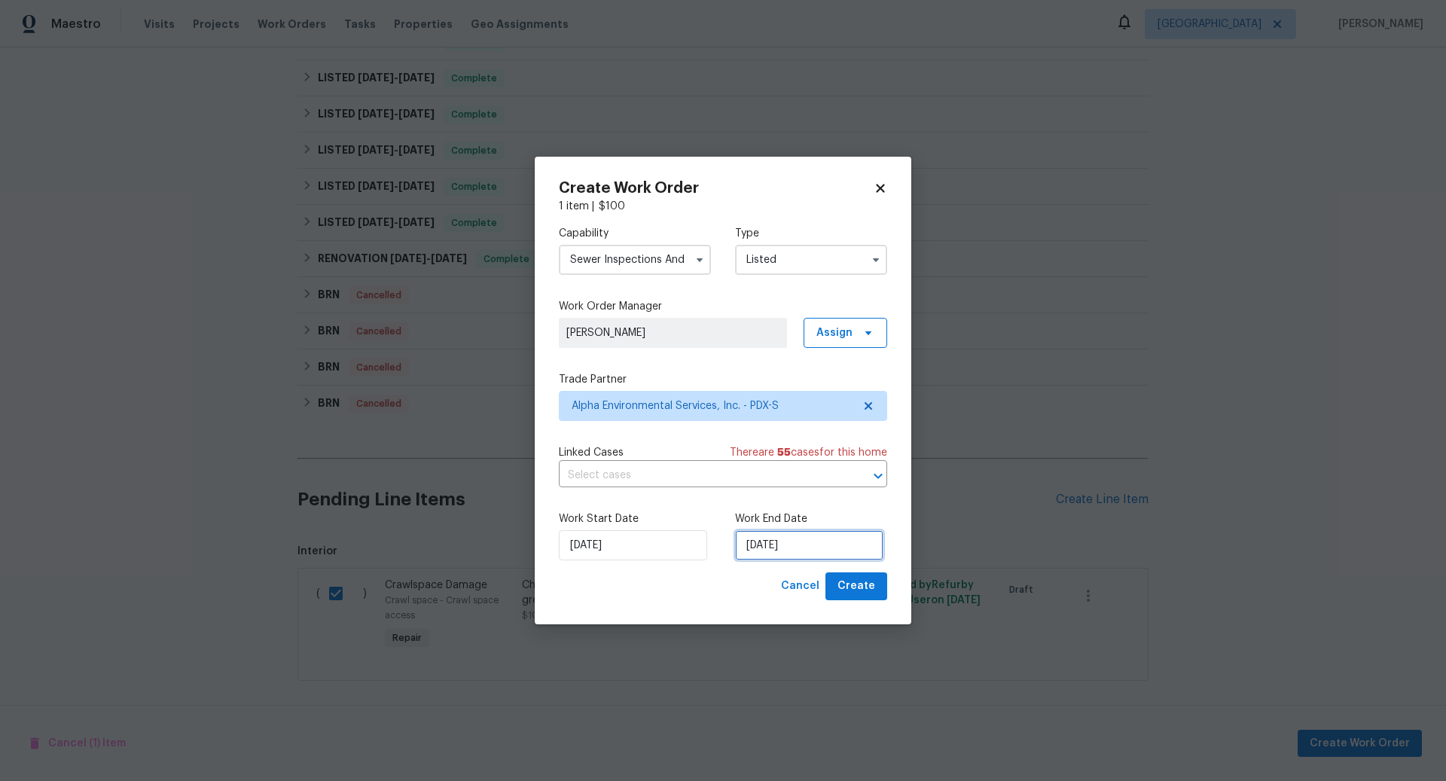
click at [816, 541] on input "[DATE]" at bounding box center [809, 545] width 148 height 30
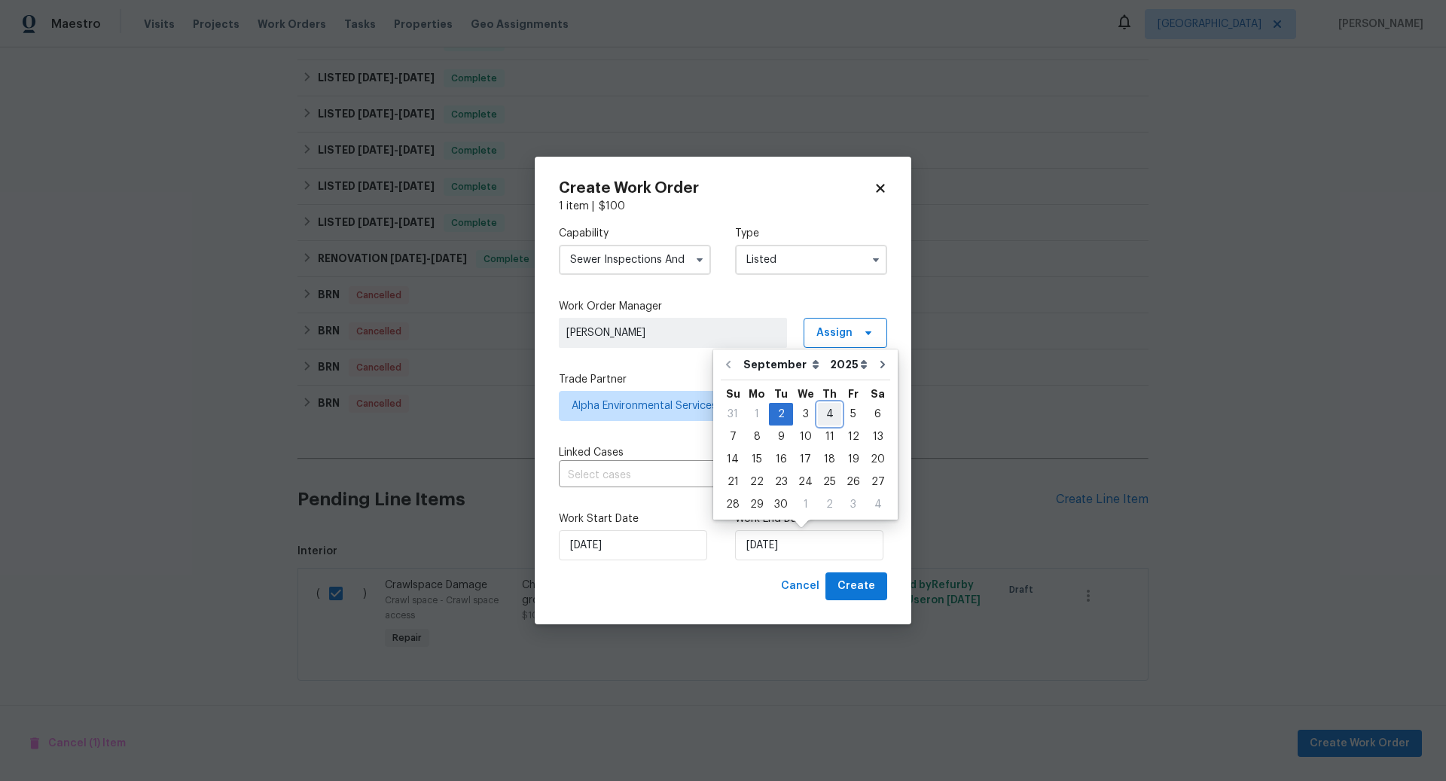
click at [823, 410] on div "4" at bounding box center [829, 414] width 23 height 21
type input "[DATE]"
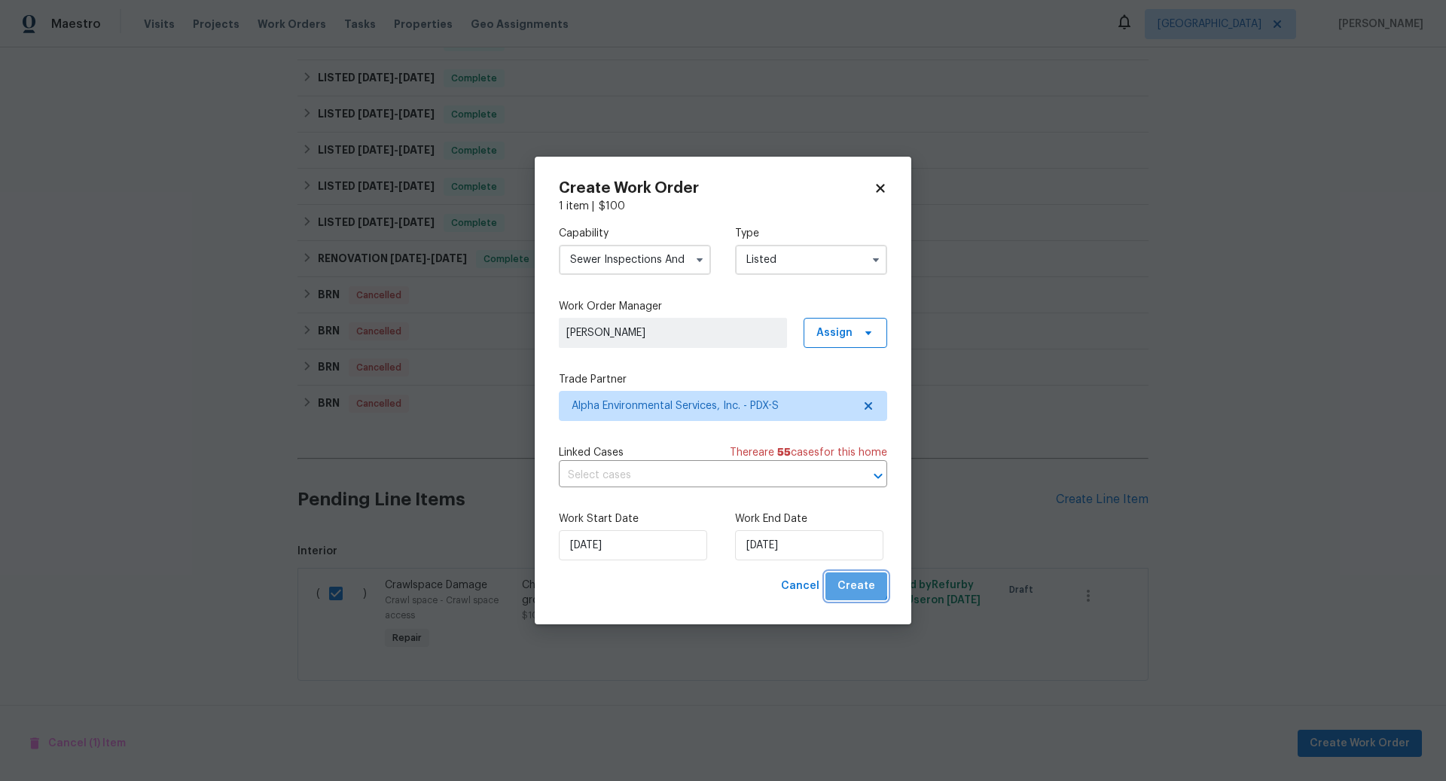
click at [855, 583] on span "Create" at bounding box center [856, 586] width 38 height 19
checkbox input "false"
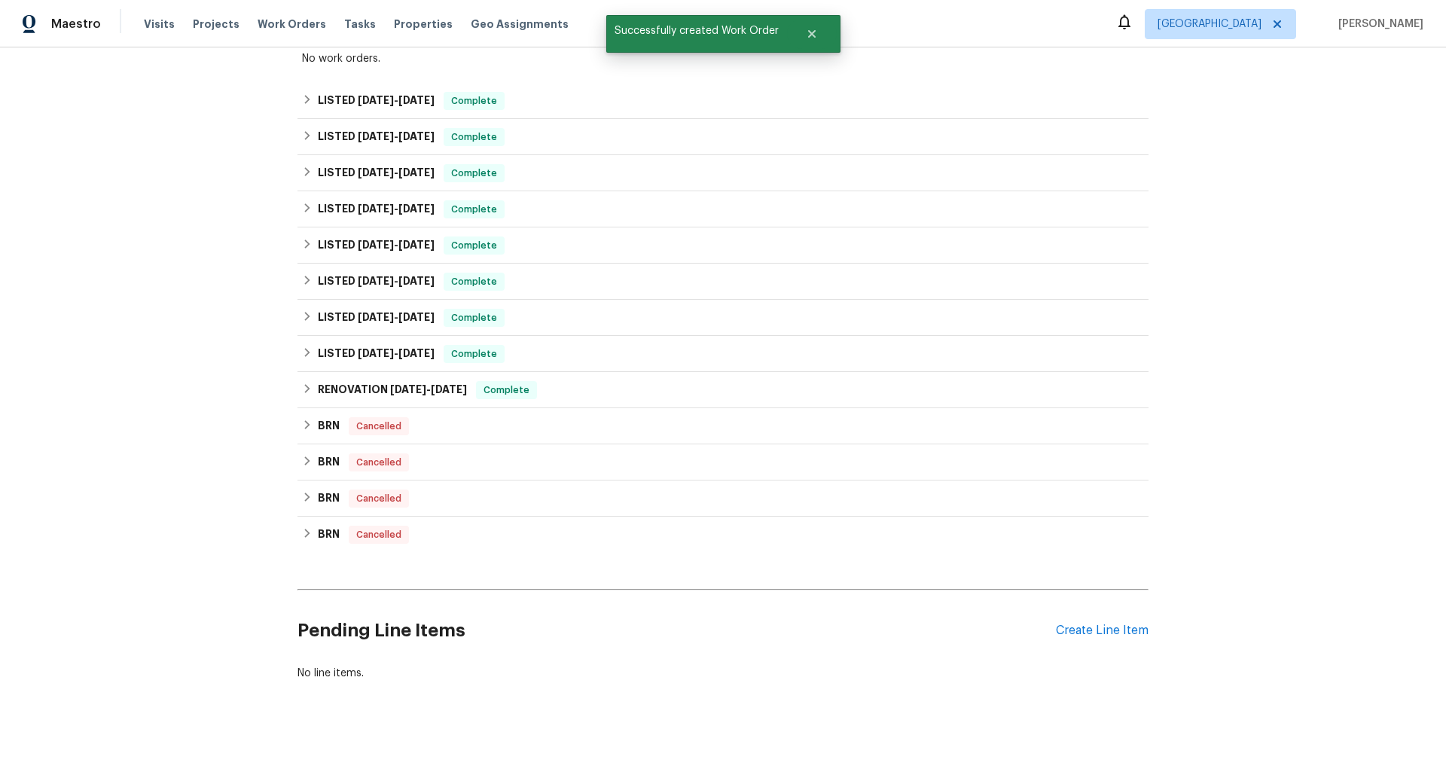
scroll to position [0, 0]
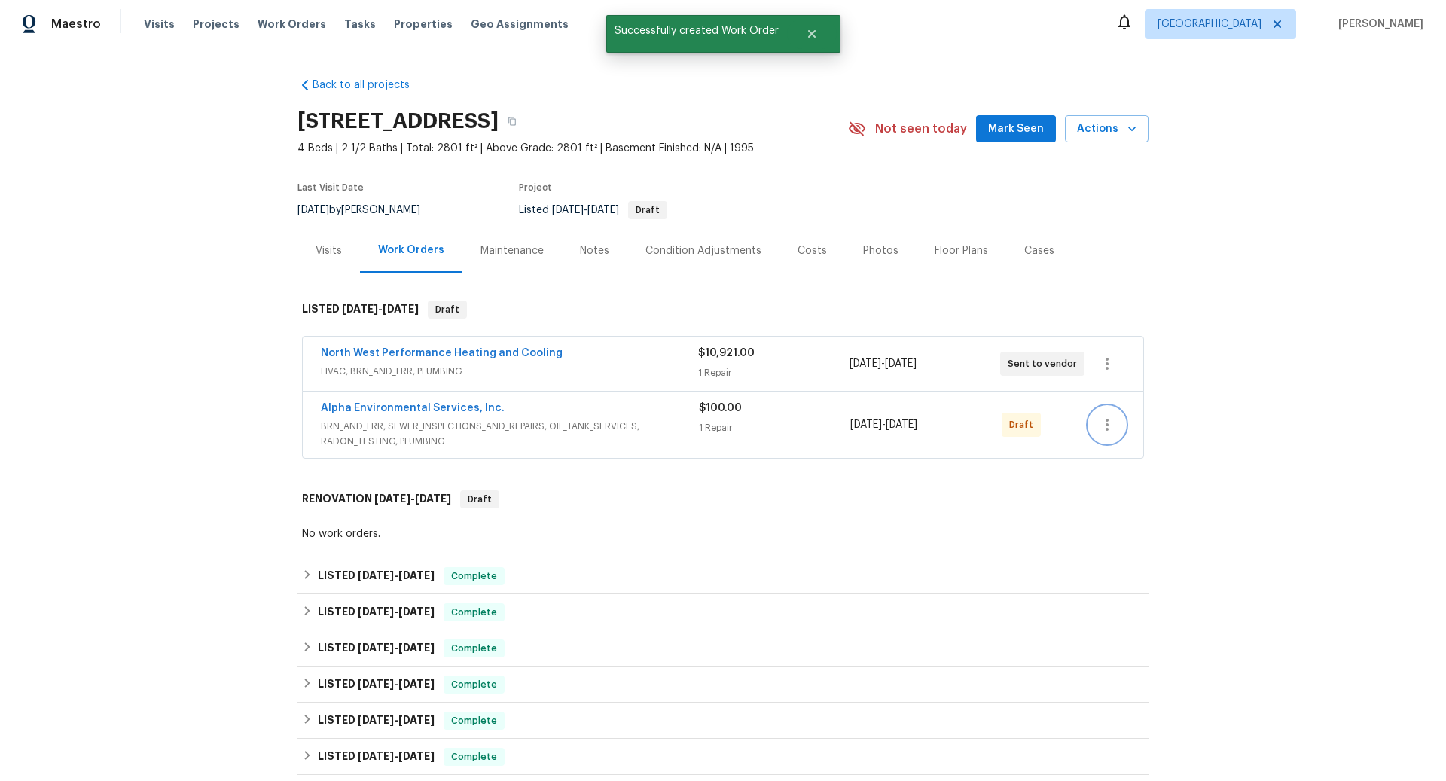
click at [1108, 424] on icon "button" at bounding box center [1106, 425] width 3 height 12
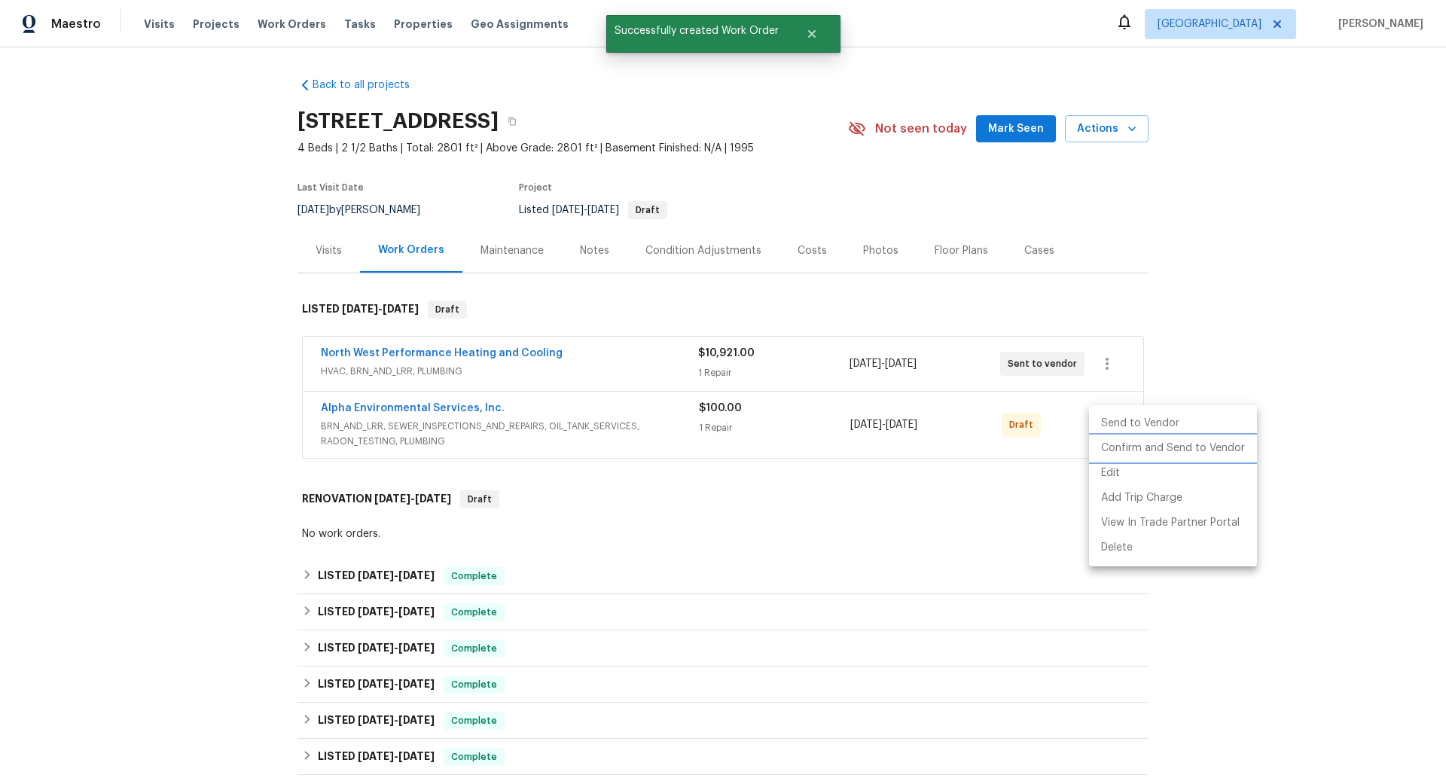
click at [1120, 454] on li "Confirm and Send to Vendor" at bounding box center [1173, 448] width 168 height 25
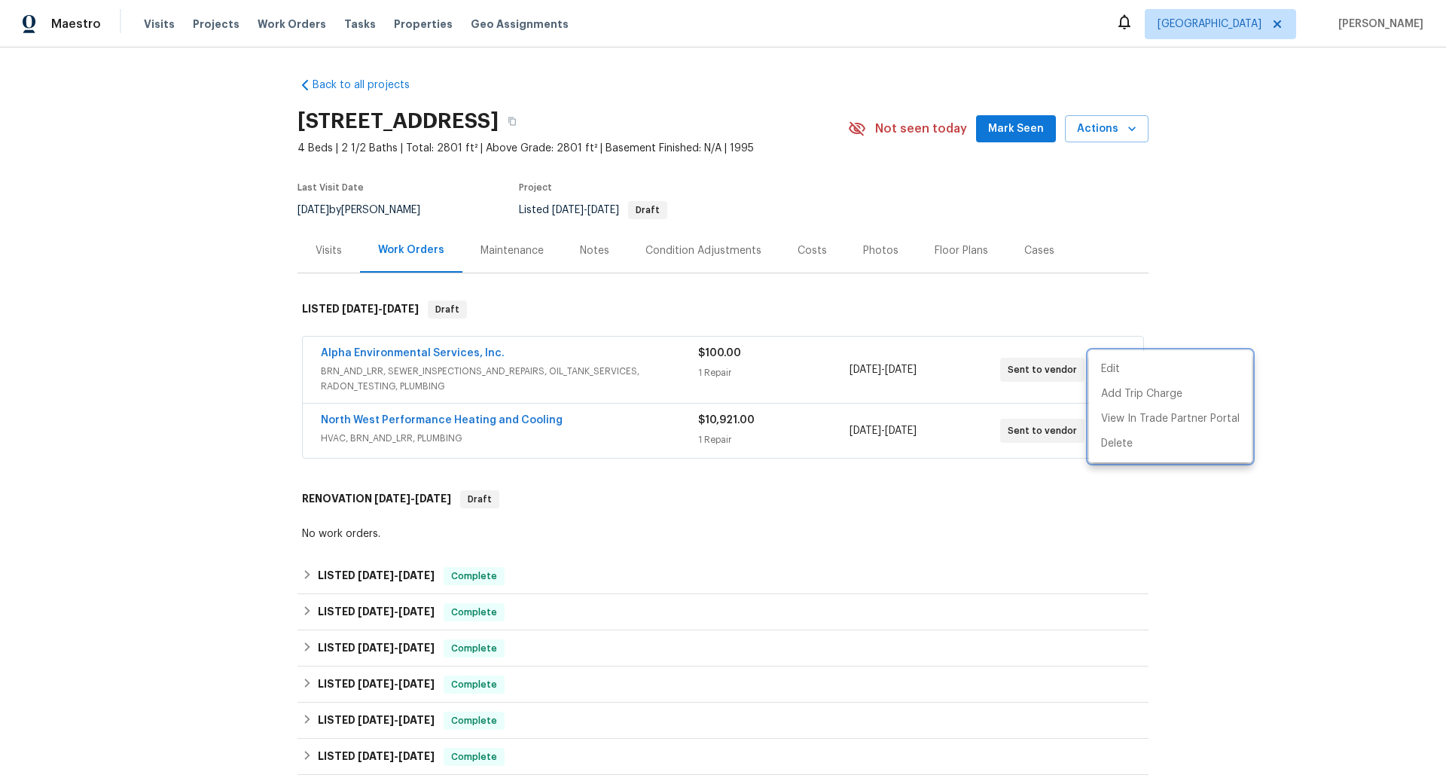
click at [509, 418] on div at bounding box center [723, 390] width 1446 height 781
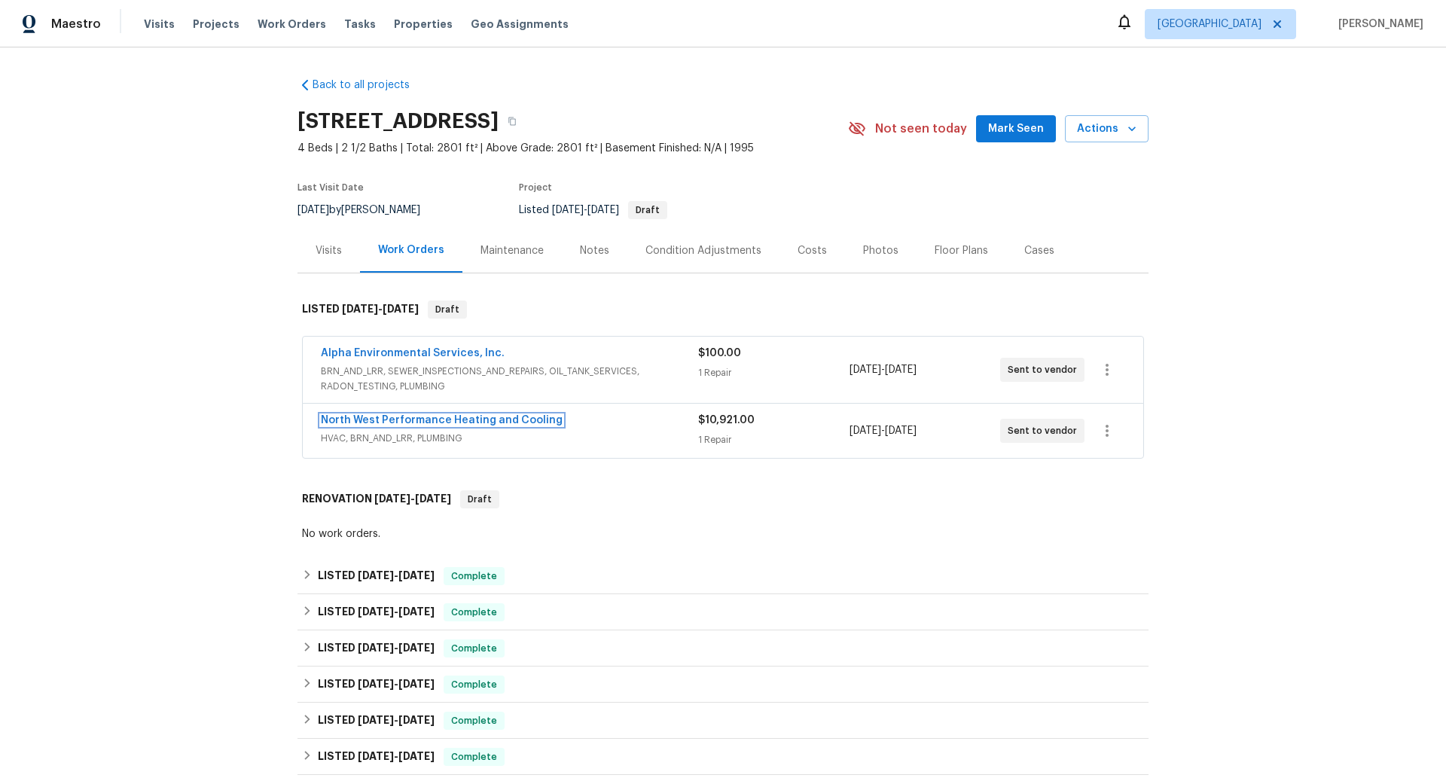
click at [509, 418] on link "North West Performance Heating and Cooling" at bounding box center [442, 420] width 242 height 11
click at [475, 352] on link "Alpha Environmental Services, Inc." at bounding box center [413, 353] width 184 height 11
